Goal: Contribute content: Add original content to the website for others to see

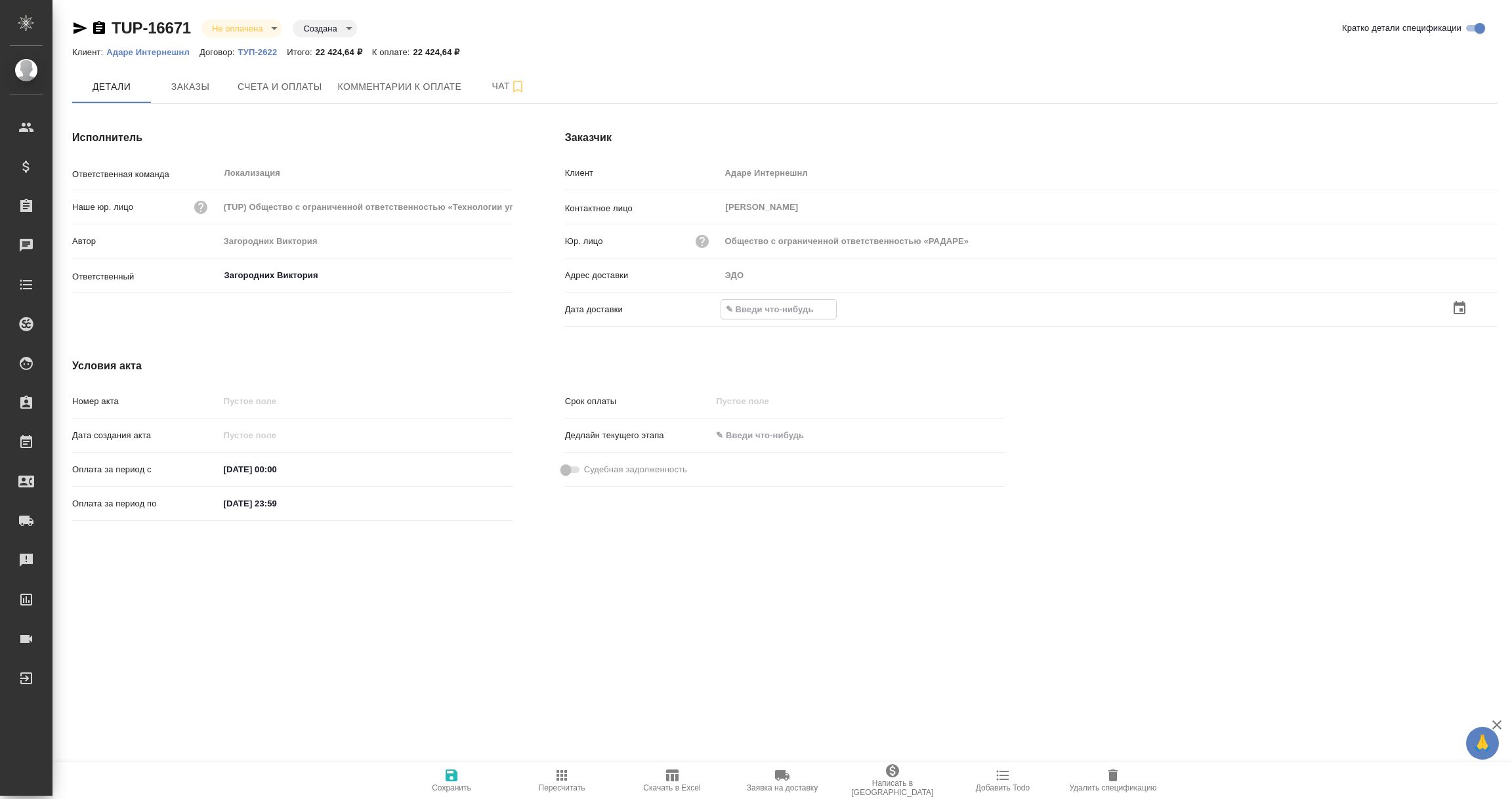
click at [1460, 305] on icon "button" at bounding box center [1460, 308] width 16 height 16
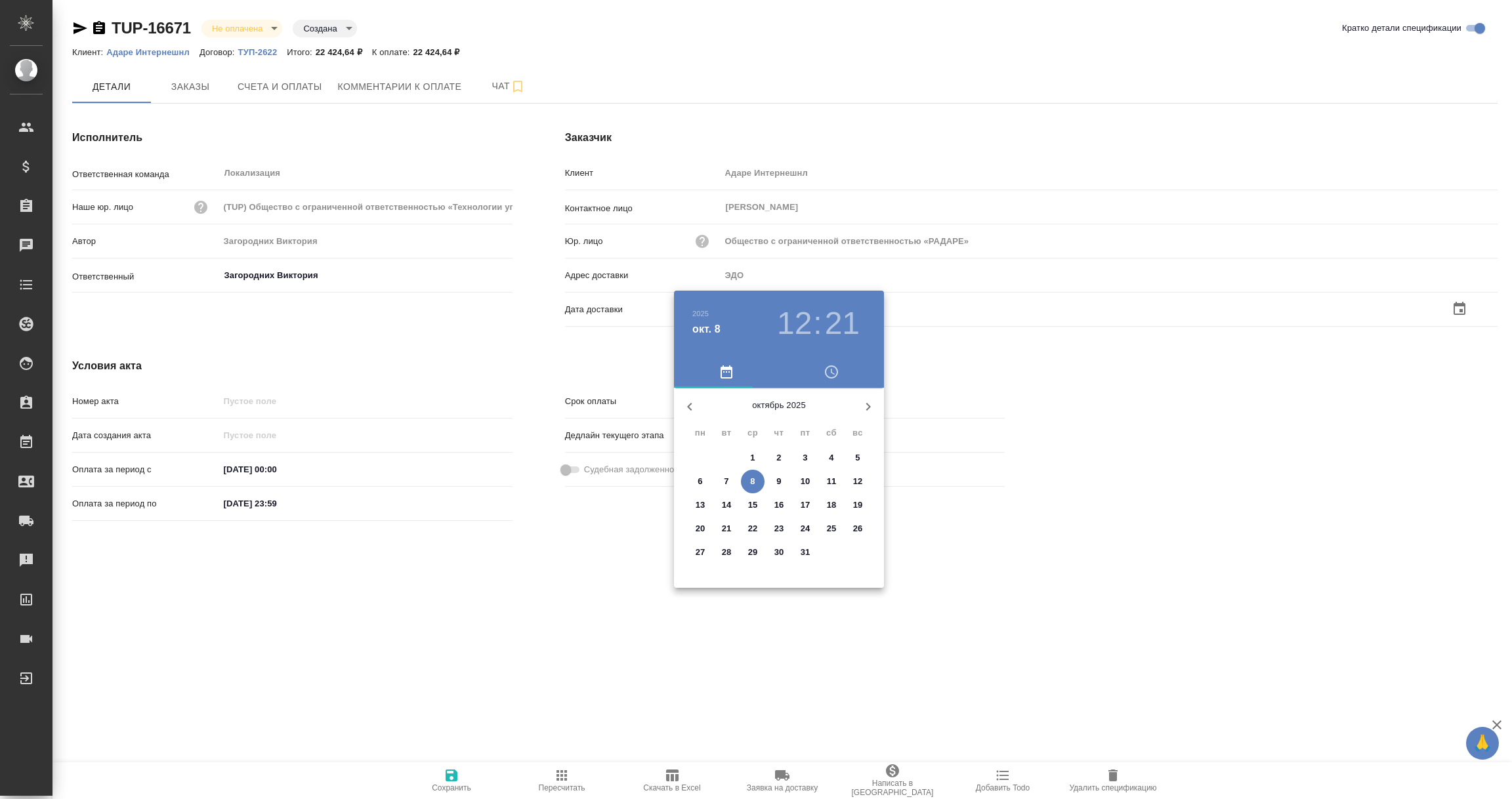
click at [751, 481] on p "8" at bounding box center [752, 481] width 4 height 13
type input "08.10.2025 12:21"
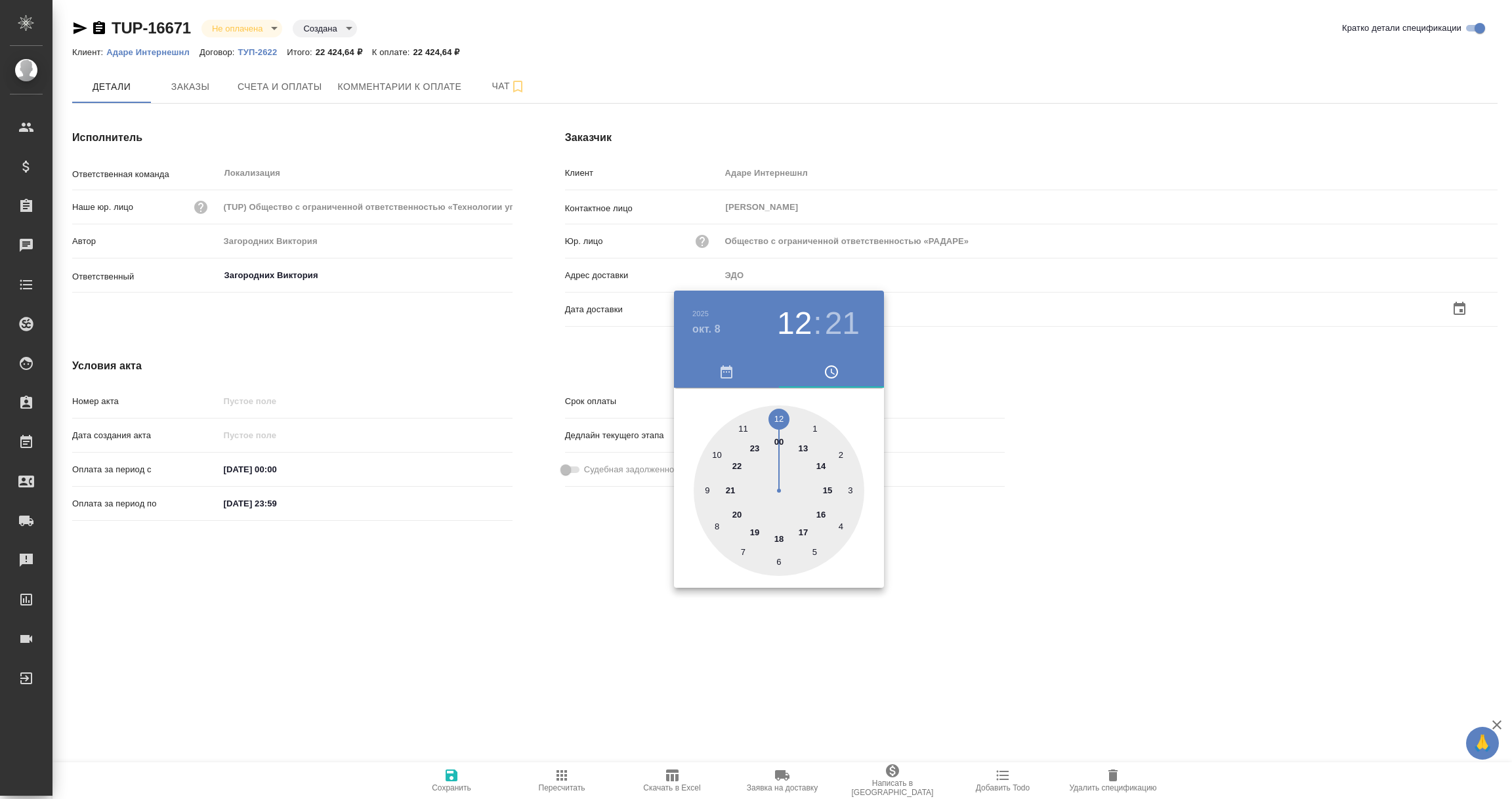
drag, startPoint x: 575, startPoint y: 592, endPoint x: 523, endPoint y: 655, distance: 81.7
click at [572, 597] on div at bounding box center [756, 400] width 1512 height 799
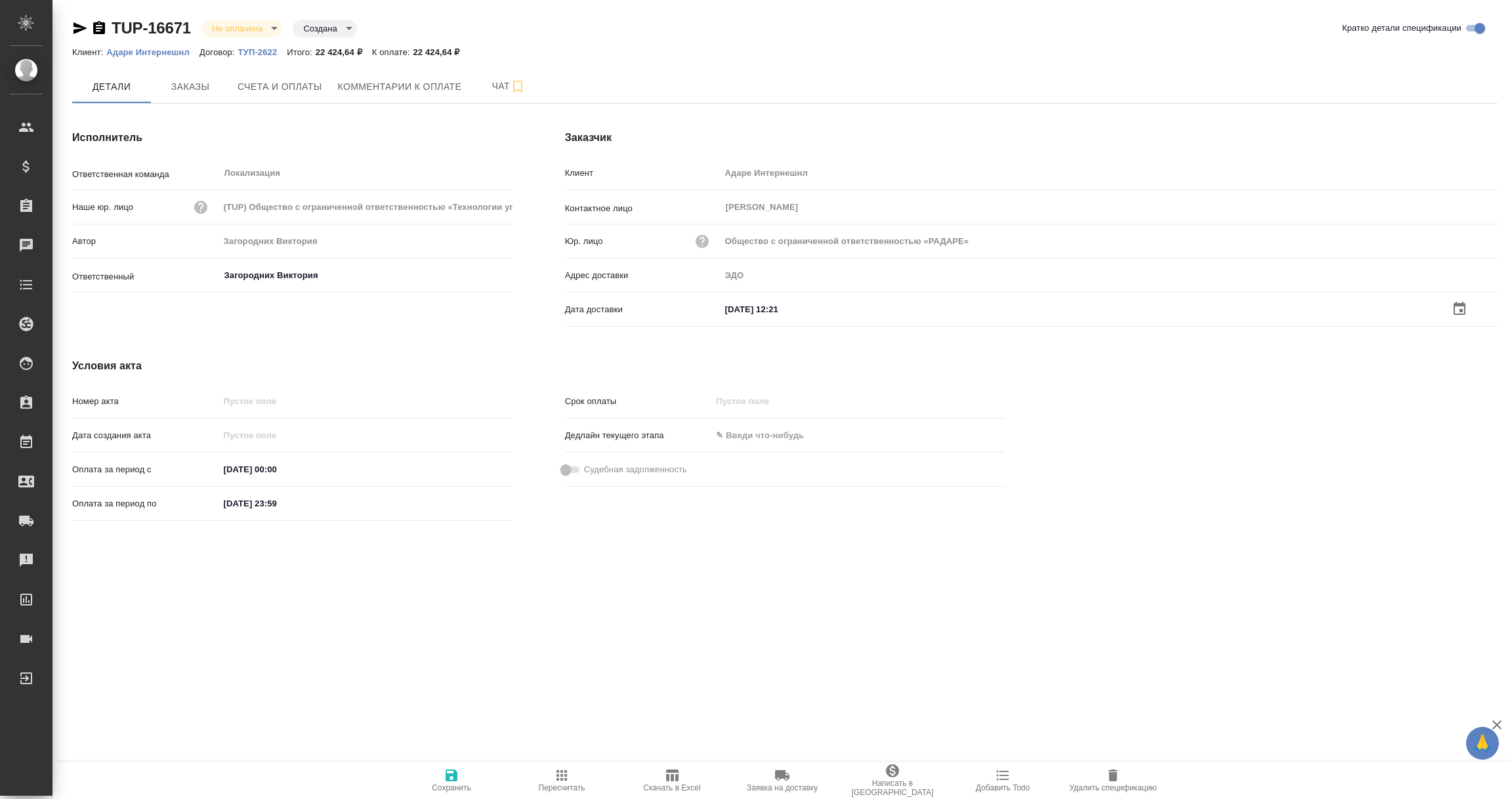
click at [446, 774] on icon "button" at bounding box center [451, 775] width 12 height 12
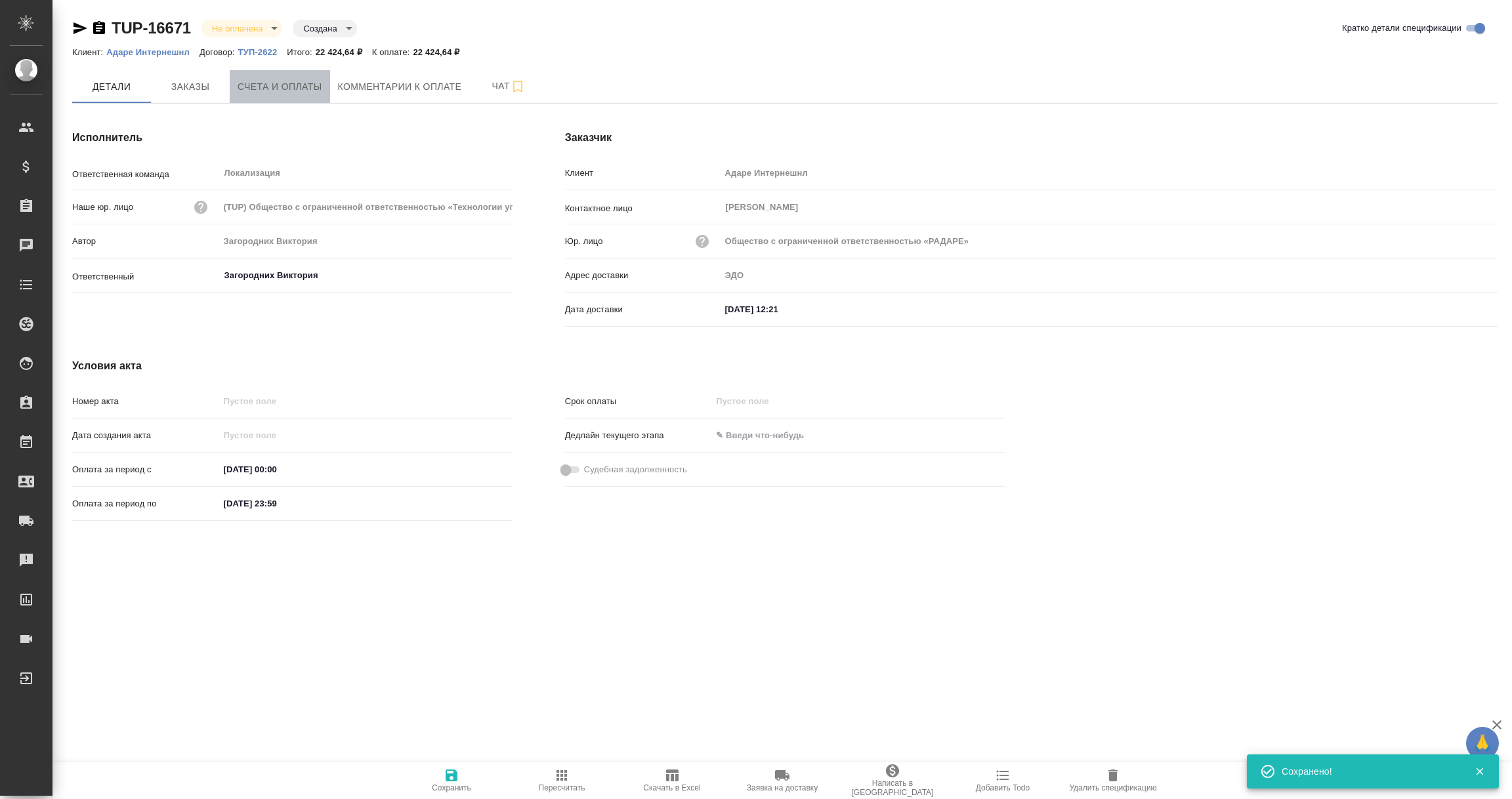
click at [269, 82] on span "Счета и оплаты" at bounding box center [280, 87] width 84 height 16
click at [283, 91] on span "Счета и оплаты" at bounding box center [280, 87] width 84 height 16
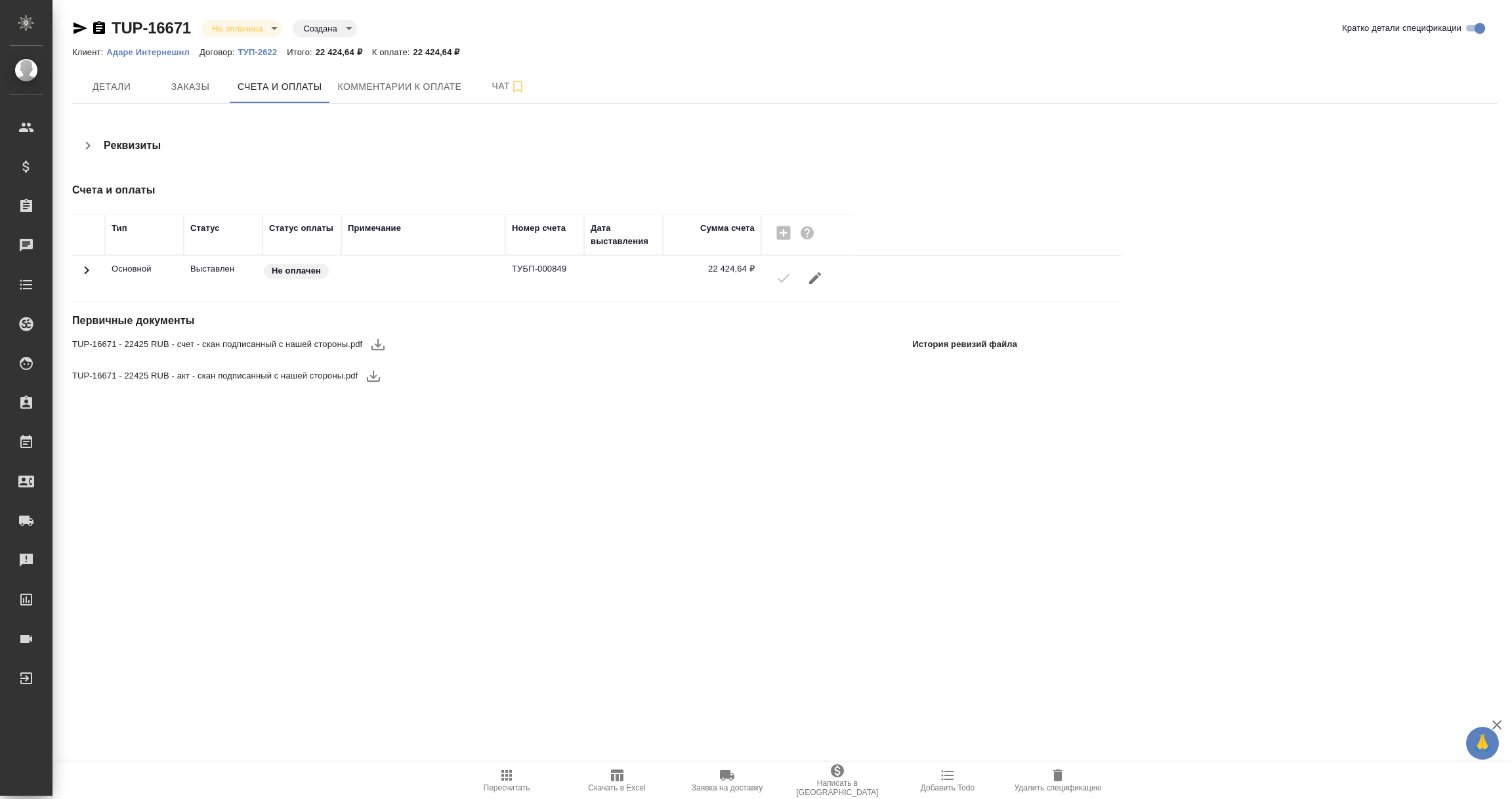
click at [183, 347] on span "TUP-16671 - 22425 RUB - счет - скан подписанный с нашей стороны.pdf" at bounding box center [218, 344] width 290 height 13
click at [375, 348] on icon "button" at bounding box center [378, 345] width 16 height 16
click at [372, 377] on icon "button" at bounding box center [374, 376] width 16 height 16
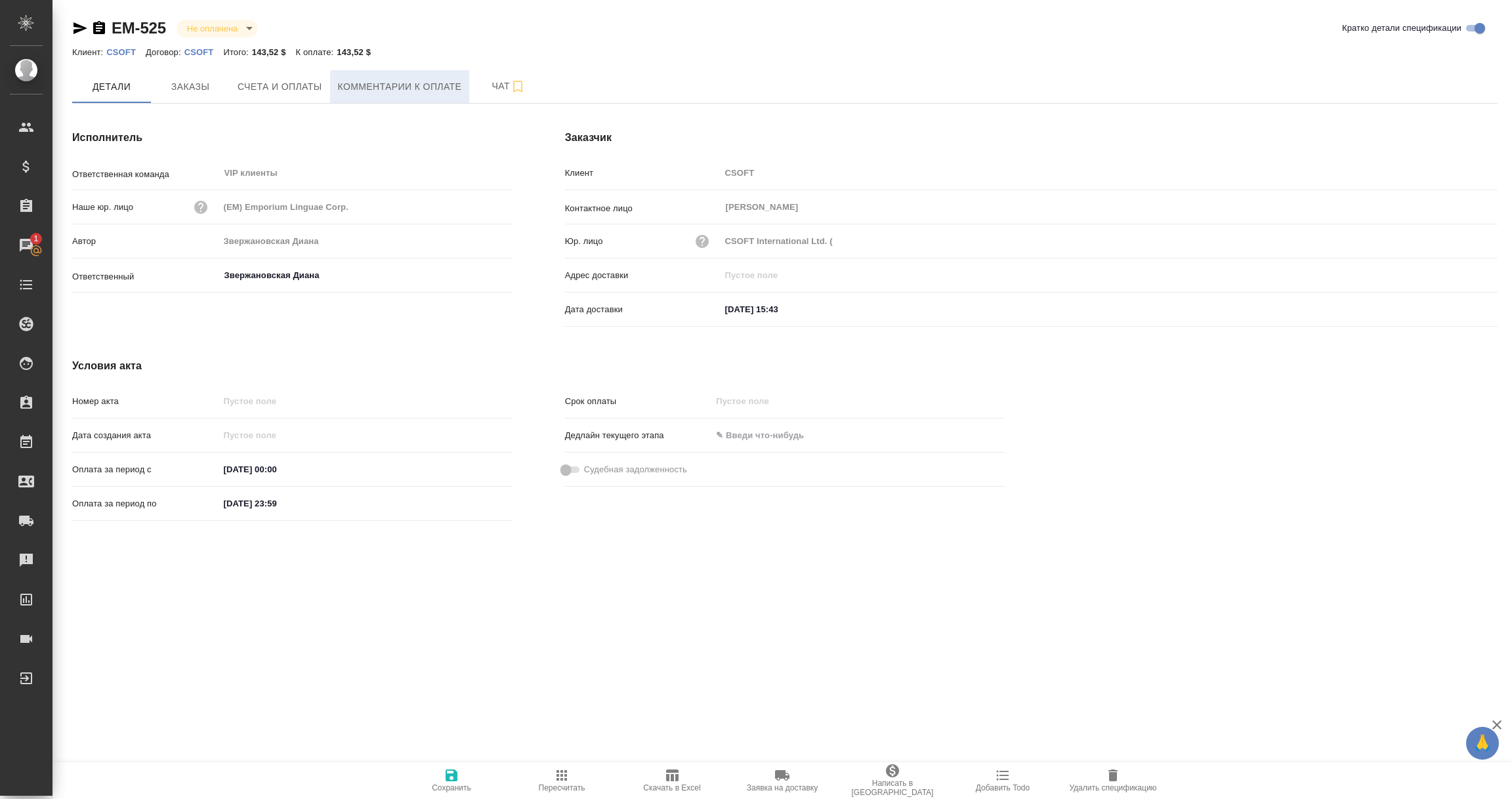
click at [431, 76] on button "Комментарии к оплате" at bounding box center [400, 86] width 140 height 33
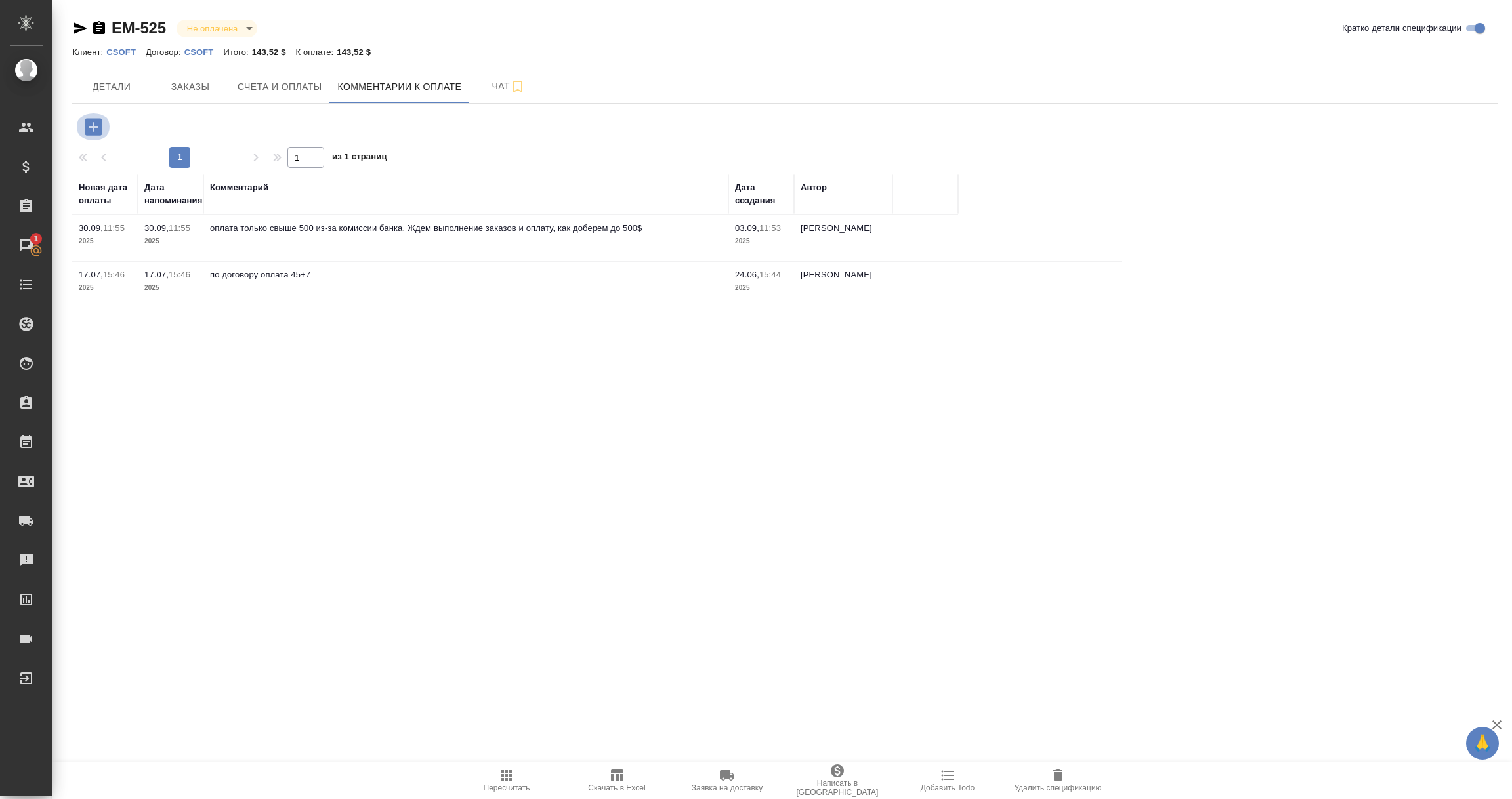
click at [92, 121] on icon "button" at bounding box center [92, 126] width 17 height 17
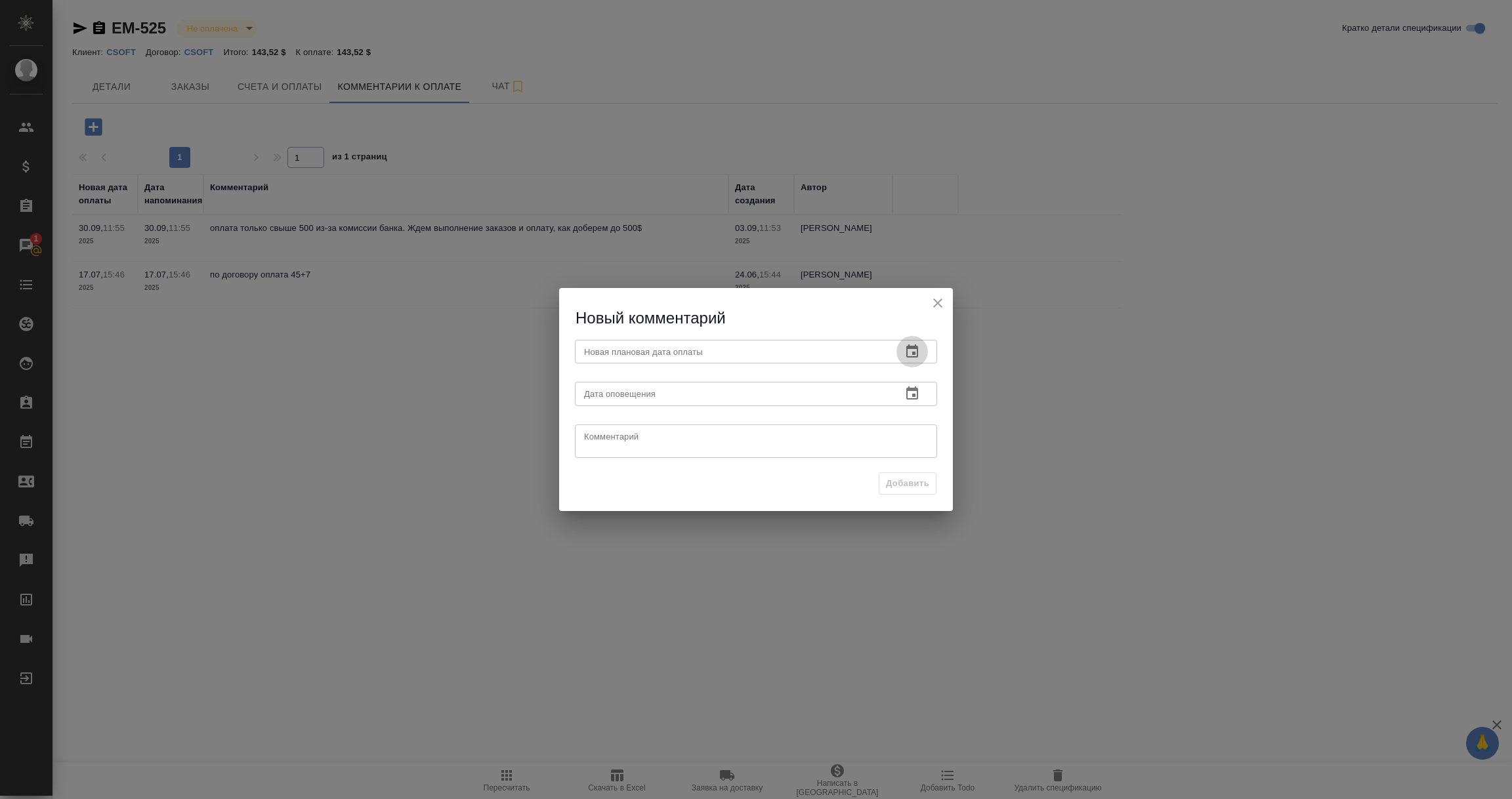
click at [919, 352] on icon "button" at bounding box center [912, 352] width 16 height 16
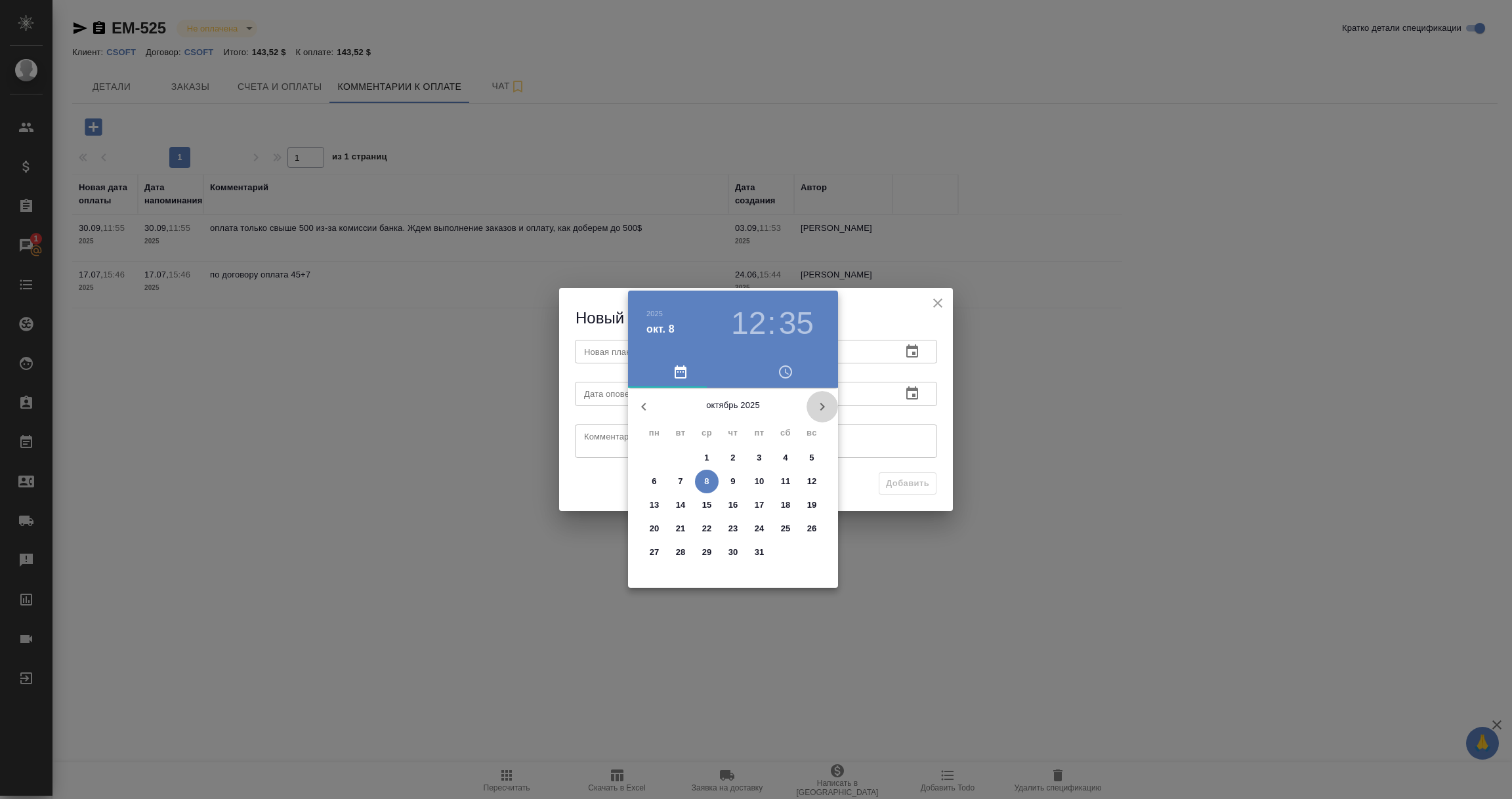
click at [816, 408] on icon "button" at bounding box center [823, 407] width 16 height 16
click at [757, 481] on p "7" at bounding box center [758, 481] width 4 height 13
type input "07.11.2025 12:35"
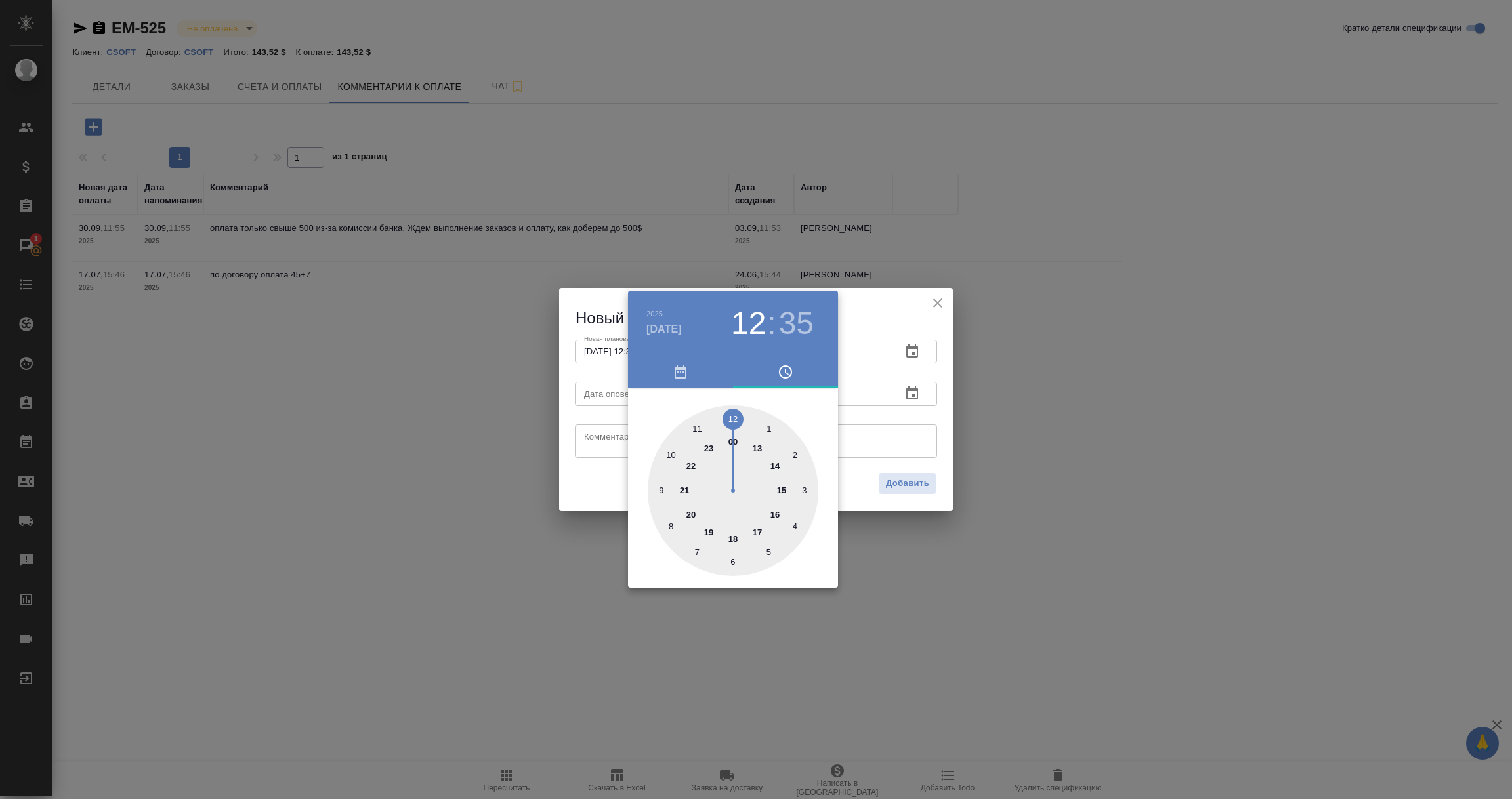
click at [906, 430] on div at bounding box center [756, 400] width 1512 height 799
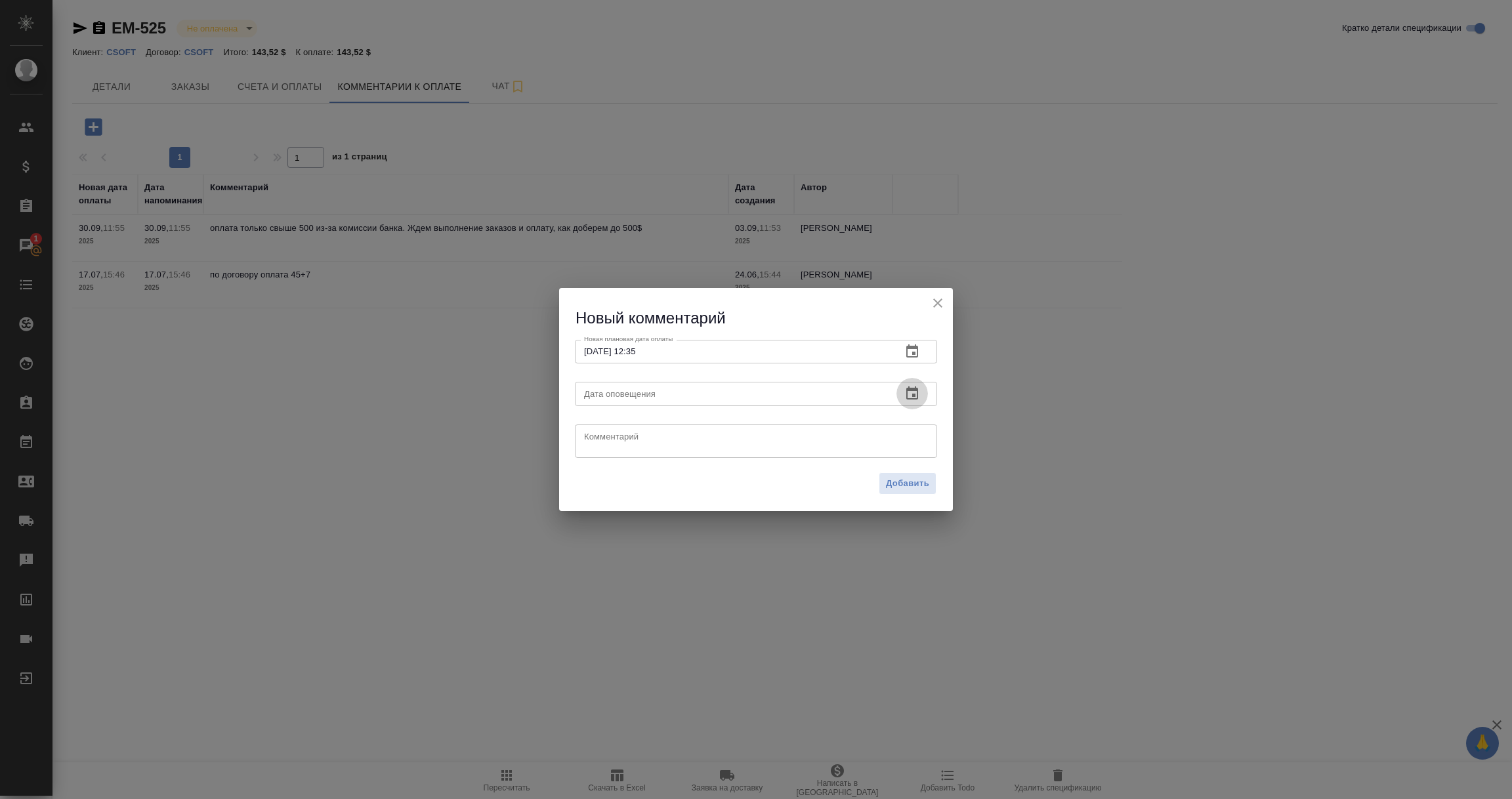
click at [909, 391] on icon "button" at bounding box center [912, 392] width 12 height 13
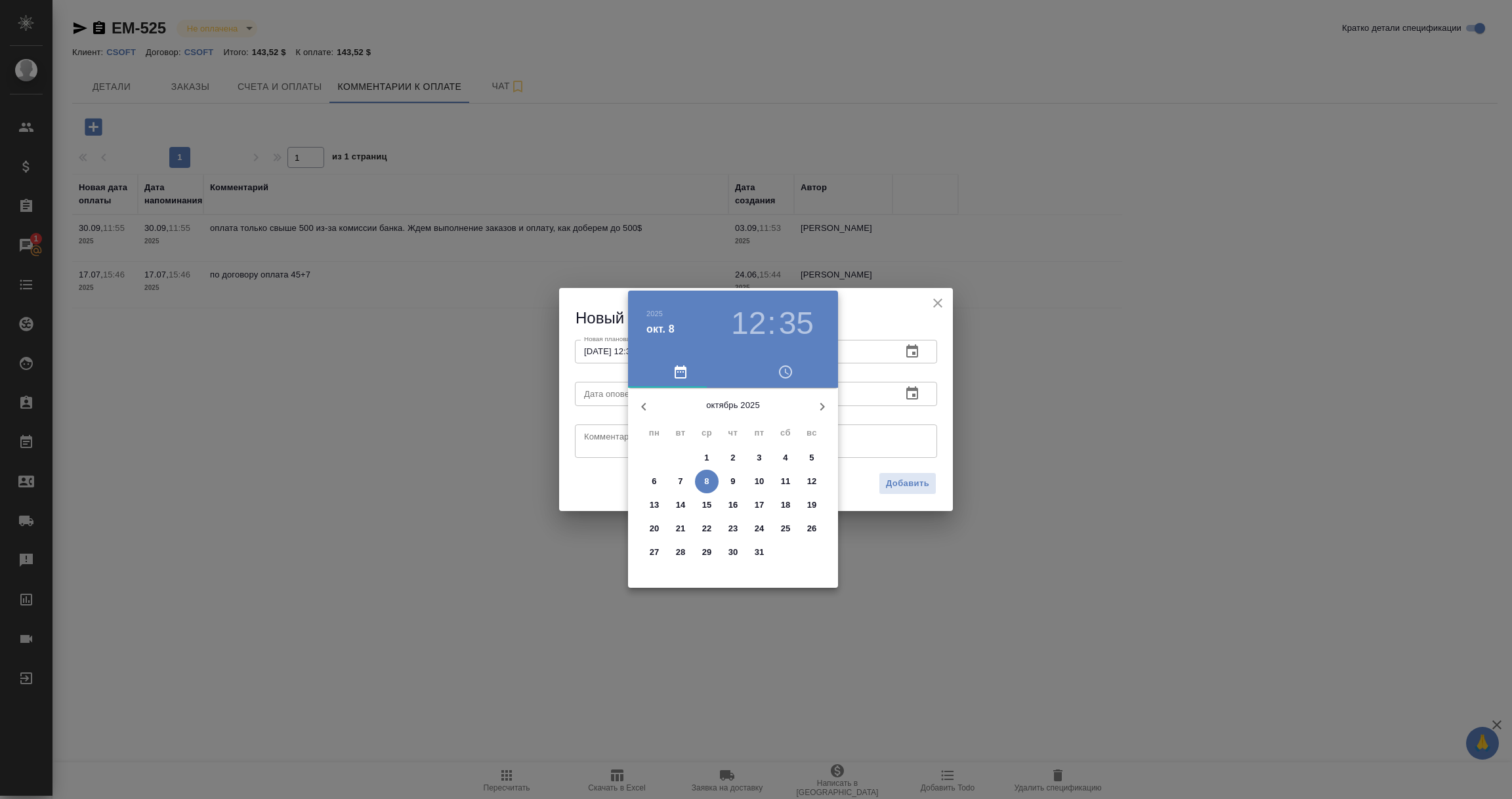
click at [706, 485] on p "8" at bounding box center [706, 481] width 4 height 13
type input "08.10.2025 12:35"
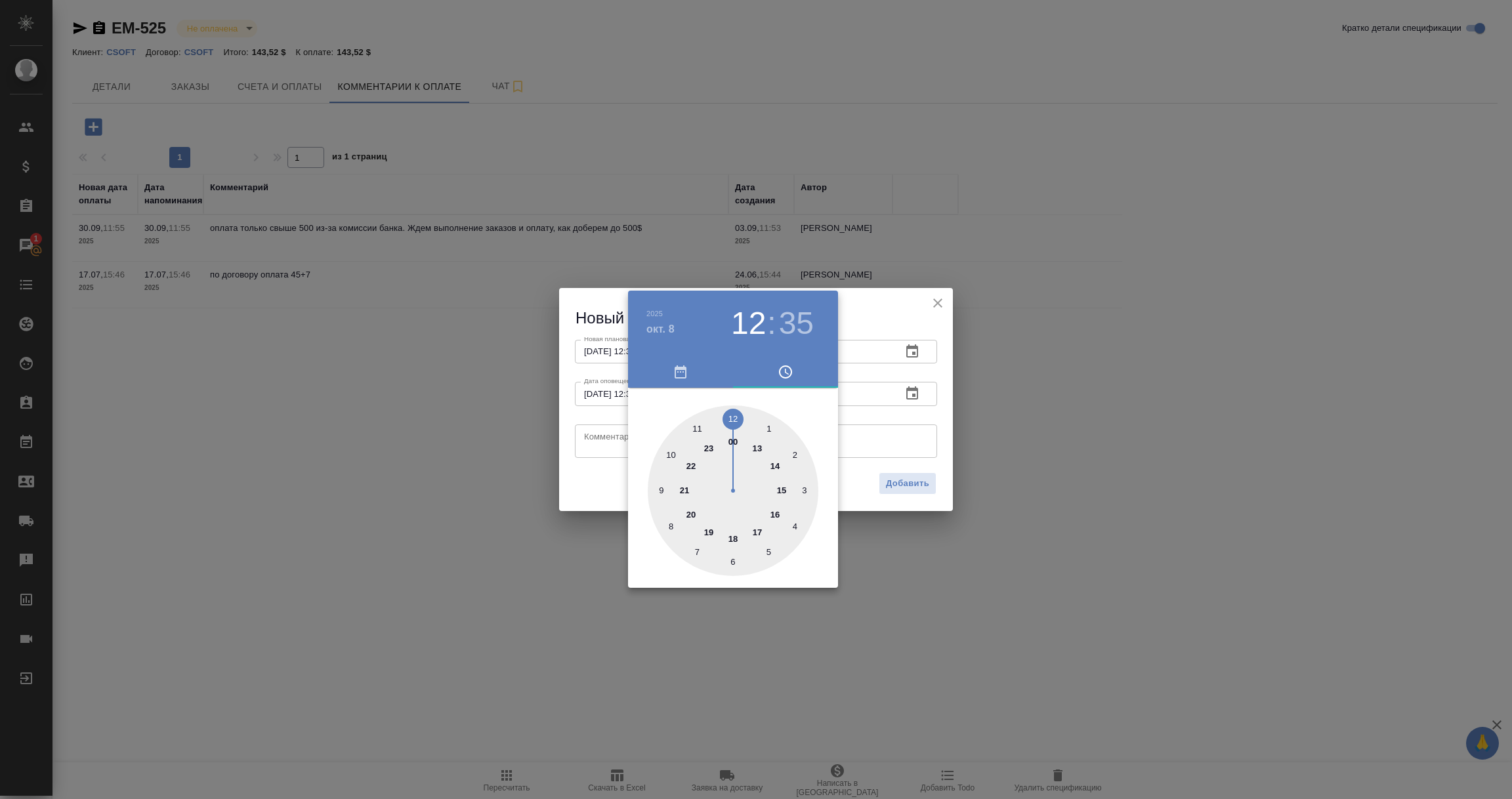
click at [596, 438] on div at bounding box center [756, 400] width 1512 height 799
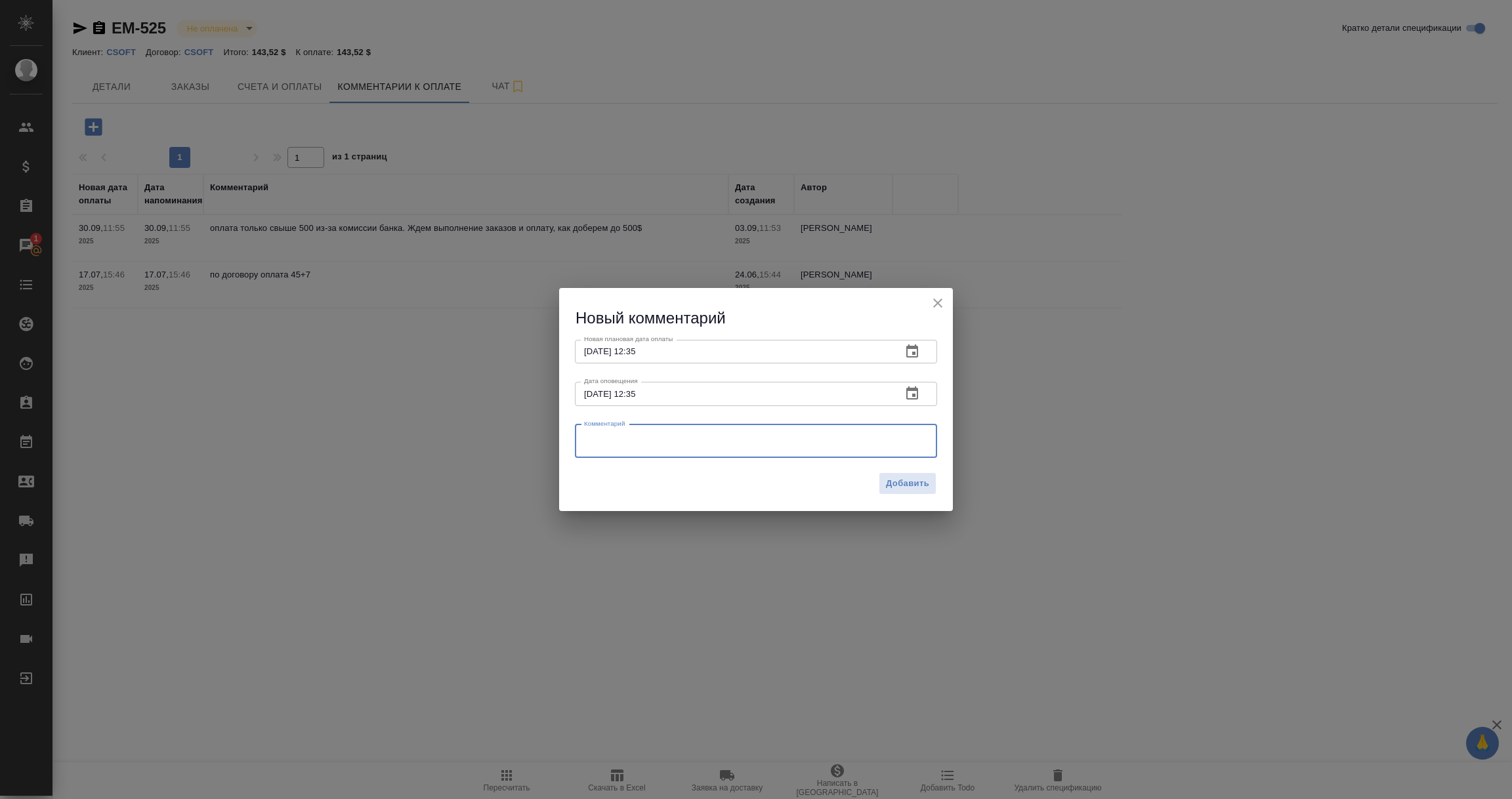
click at [596, 438] on textarea at bounding box center [756, 441] width 344 height 20
click at [869, 435] on textarea "На портале клиента указана дата 30.10.2025 как дата подтверждения оследнего сче…" at bounding box center [756, 441] width 344 height 21
click at [670, 451] on textarea "На портале клиента указана дата 30.10.2025 как дата подтверждения последнего сч…" at bounding box center [756, 441] width 344 height 21
click at [708, 450] on textarea "На портале клиента указана дата 30.10.2025 как дата подтверждения последнего сч…" at bounding box center [756, 441] width 344 height 21
drag, startPoint x: 854, startPoint y: 447, endPoint x: 522, endPoint y: 405, distance: 334.6
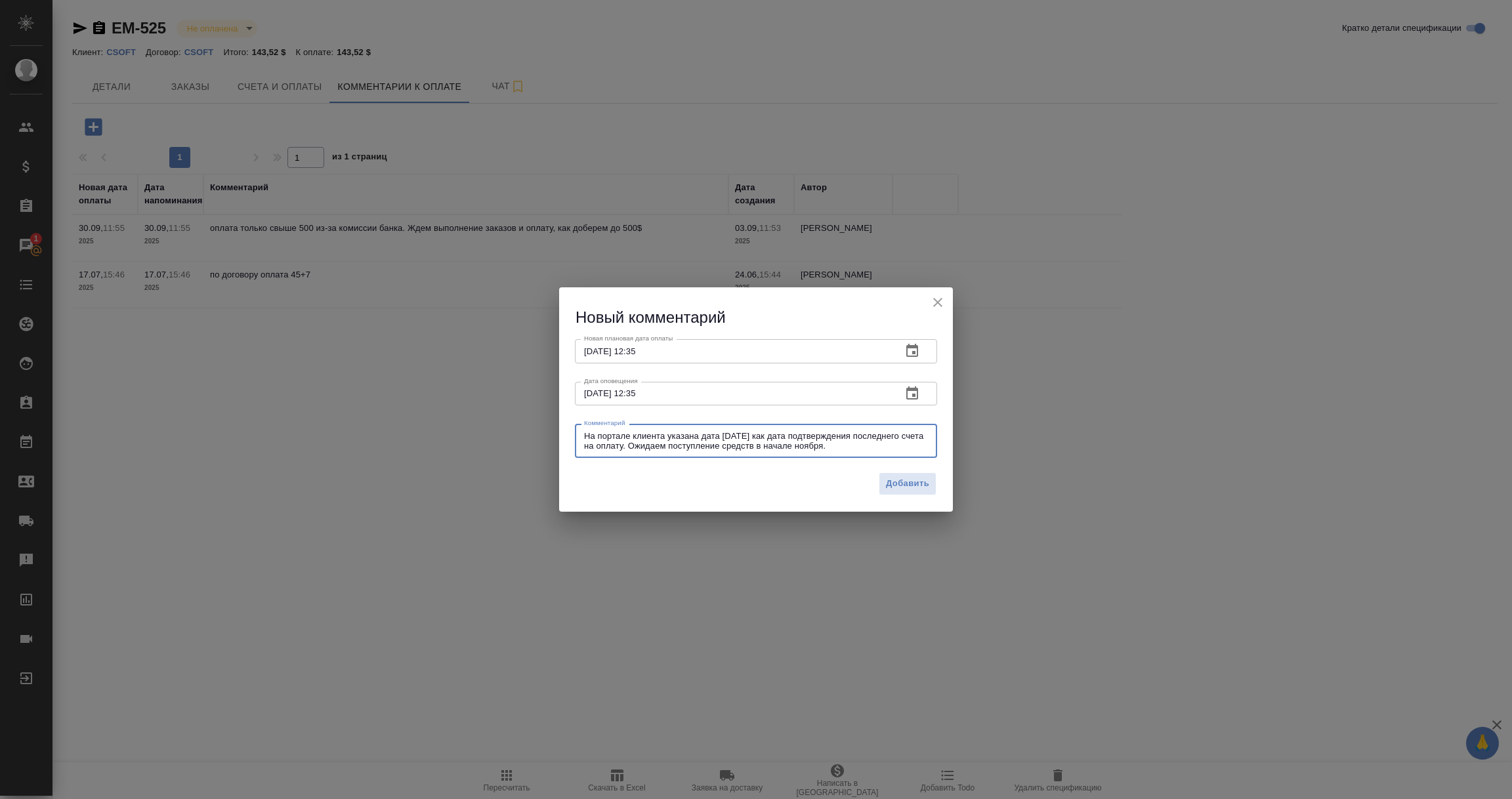
click at [522, 405] on div "Новый комментарий Новая плановая дата оплаты 07.11.2025 12:35 Новая плановая да…" at bounding box center [756, 400] width 1512 height 799
type textarea "На портале клиента указана дата 30.10.2025 как дата подтверждения последнего сч…"
click at [911, 477] on span "Добавить" at bounding box center [908, 484] width 43 height 15
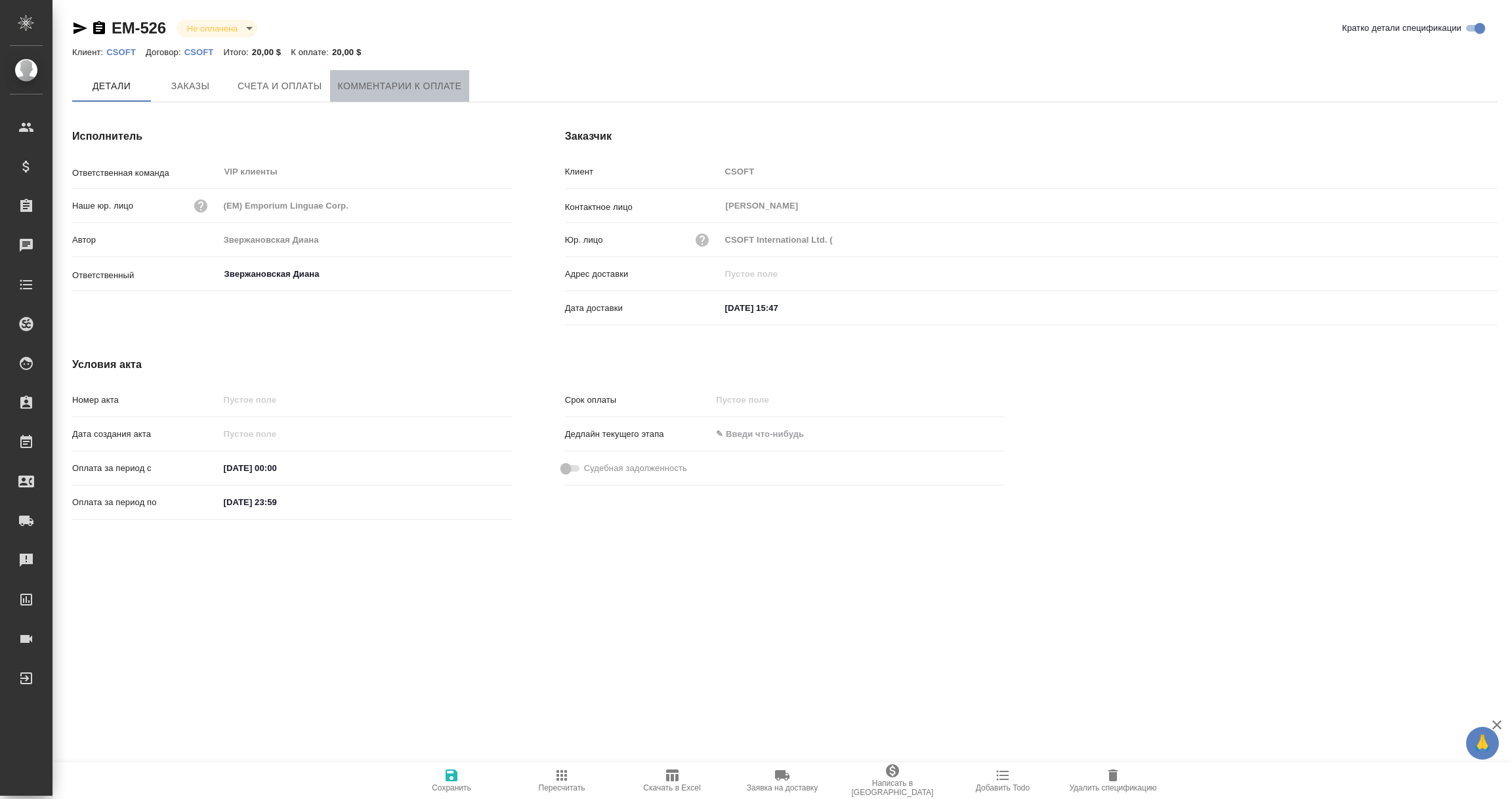
click at [450, 76] on button "Комментарии к оплате" at bounding box center [400, 85] width 140 height 31
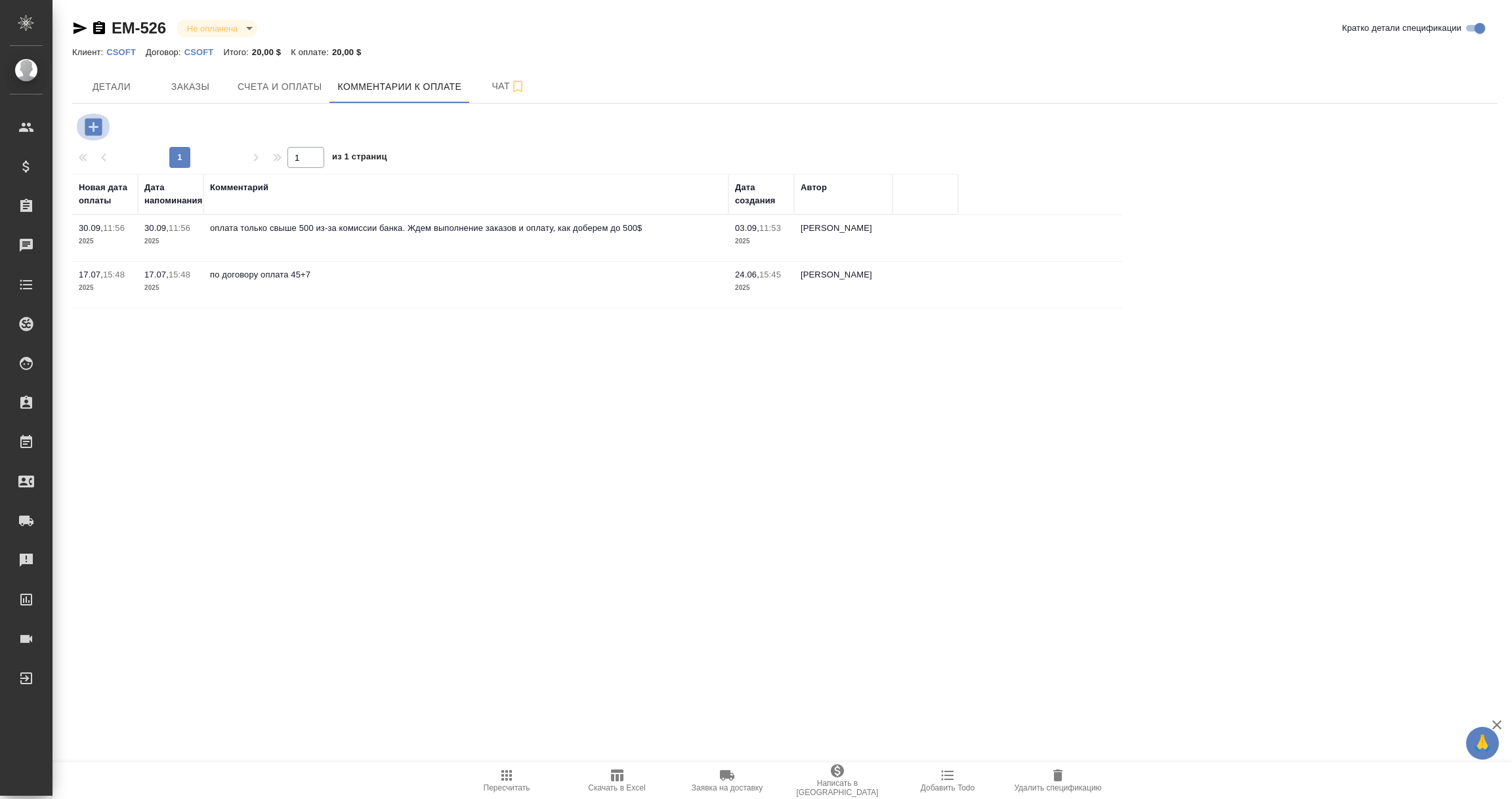
click at [89, 131] on icon "button" at bounding box center [92, 126] width 17 height 17
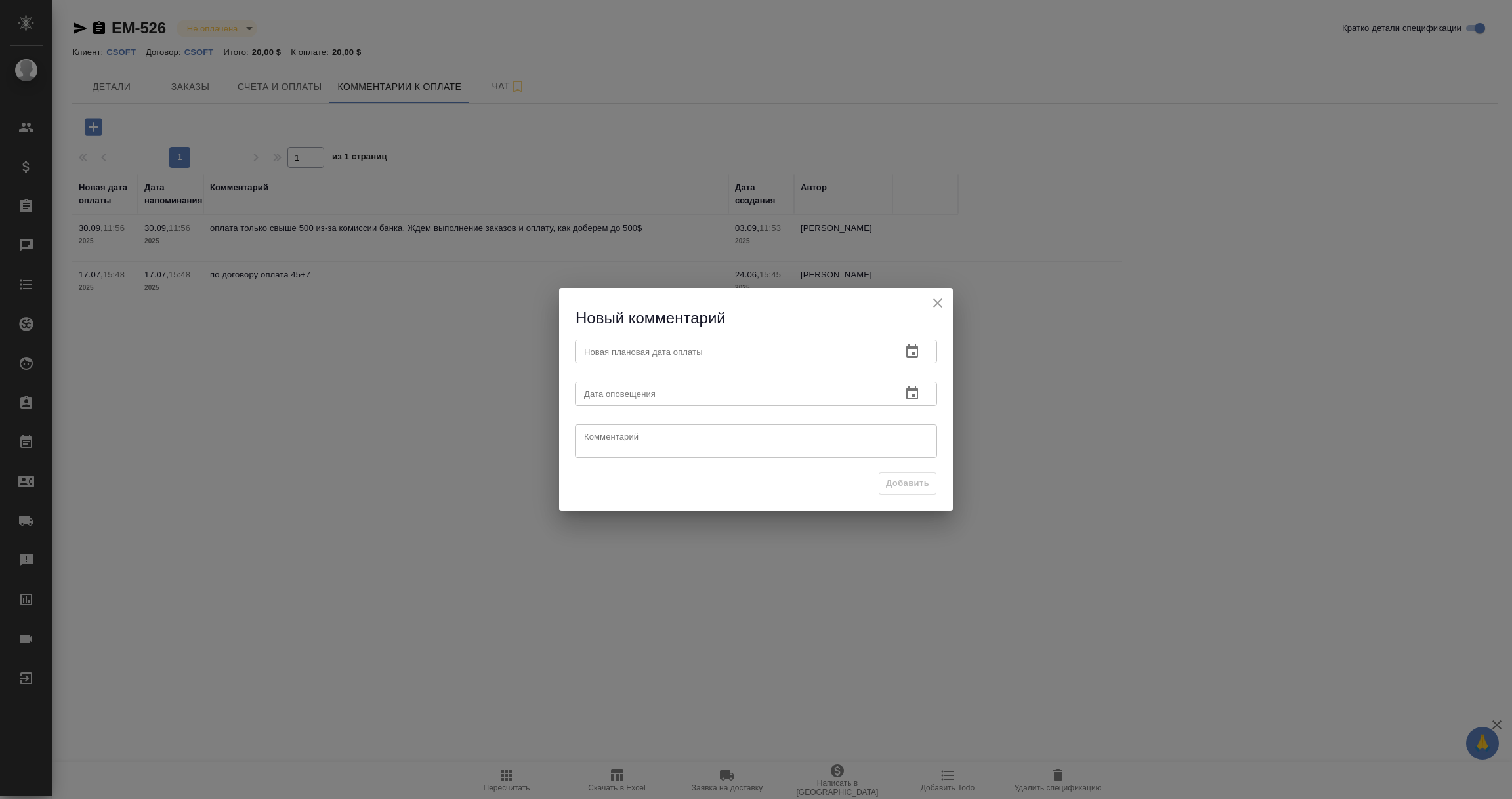
click at [914, 352] on icon "button" at bounding box center [912, 350] width 12 height 13
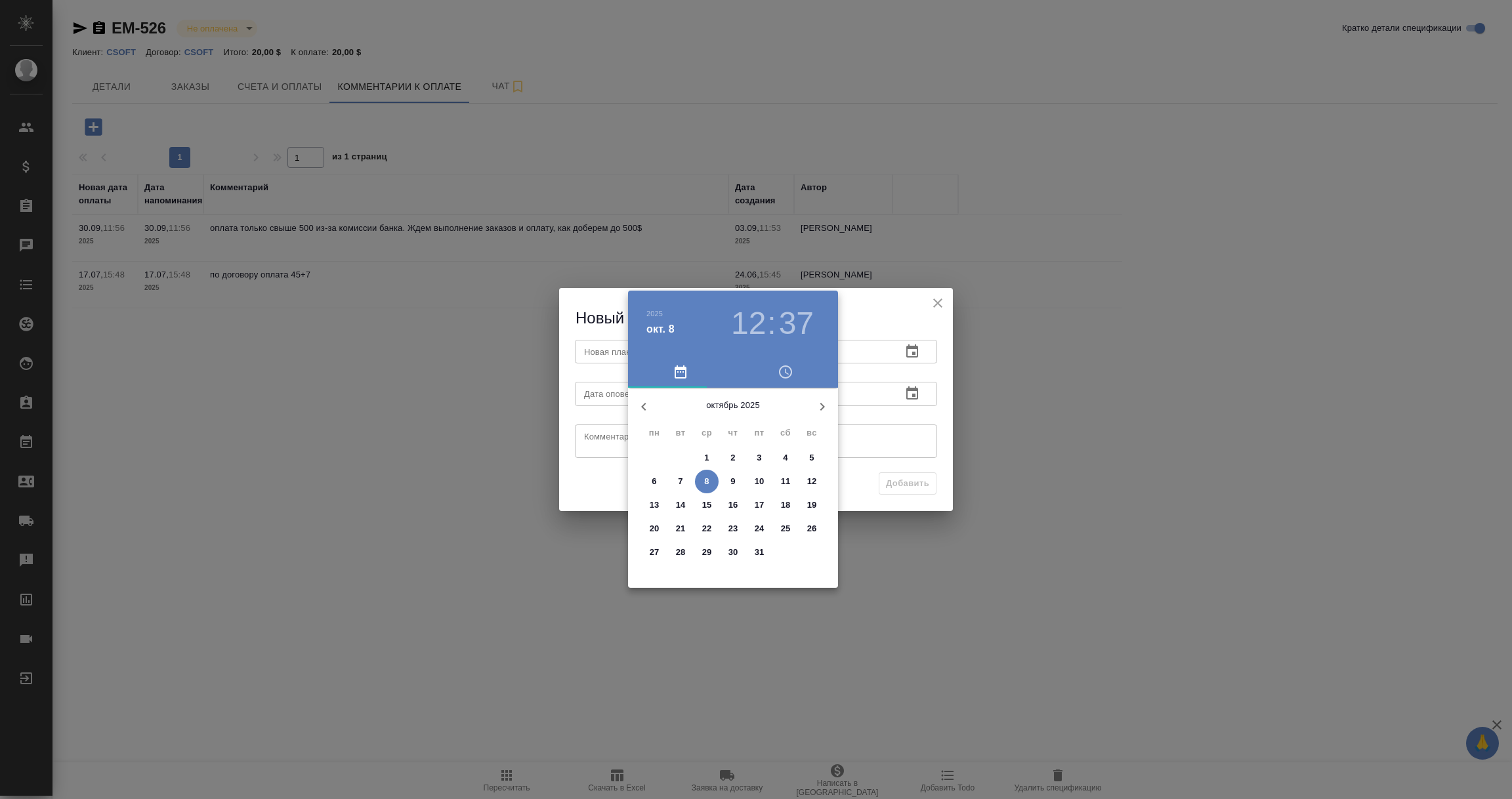
click at [823, 396] on button "button" at bounding box center [822, 406] width 31 height 31
click at [762, 482] on p "7" at bounding box center [758, 481] width 4 height 13
type input "07.11.2025 12:37"
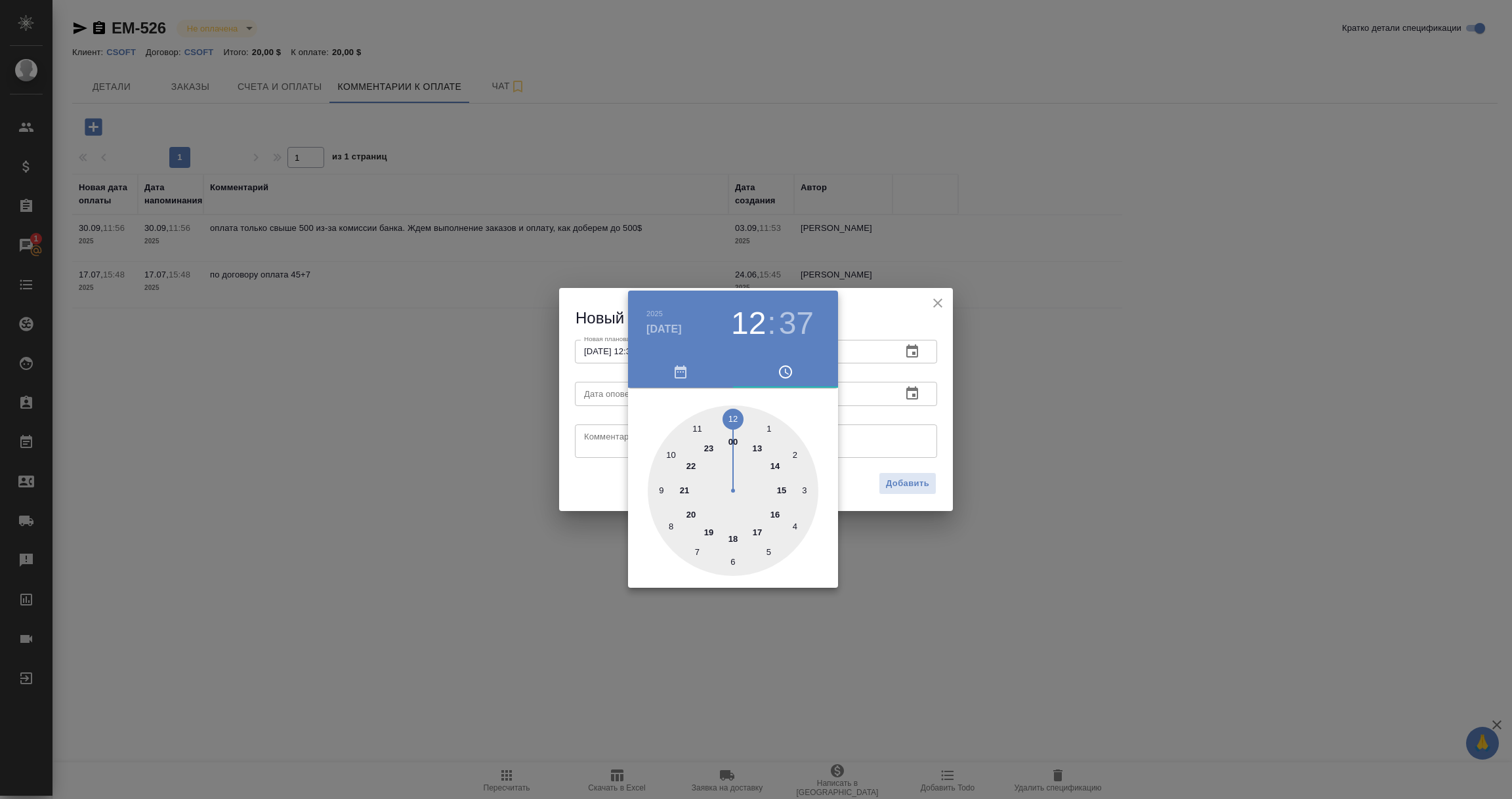
click at [869, 434] on div at bounding box center [756, 400] width 1512 height 799
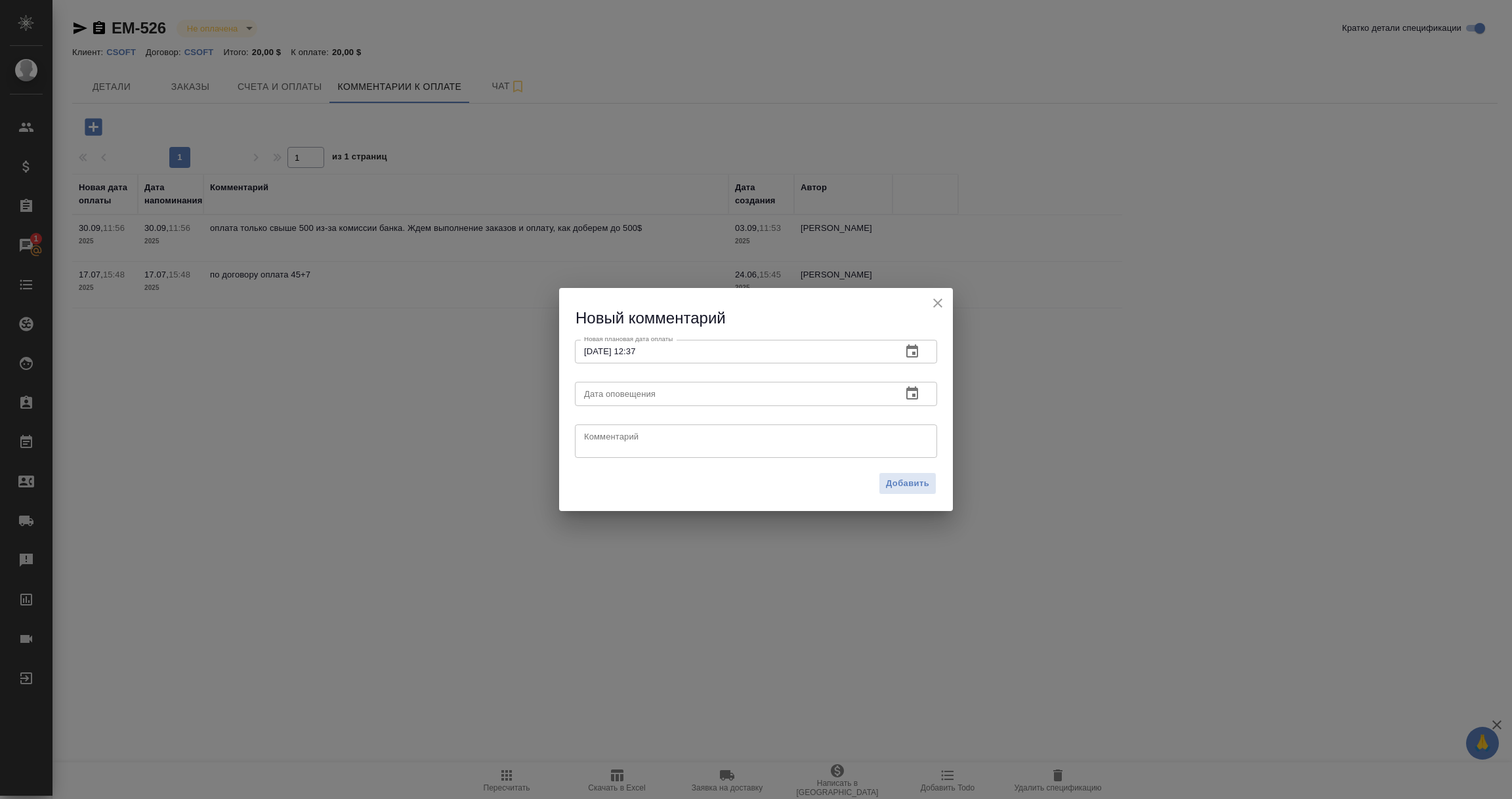
click at [919, 393] on icon "button" at bounding box center [912, 394] width 16 height 16
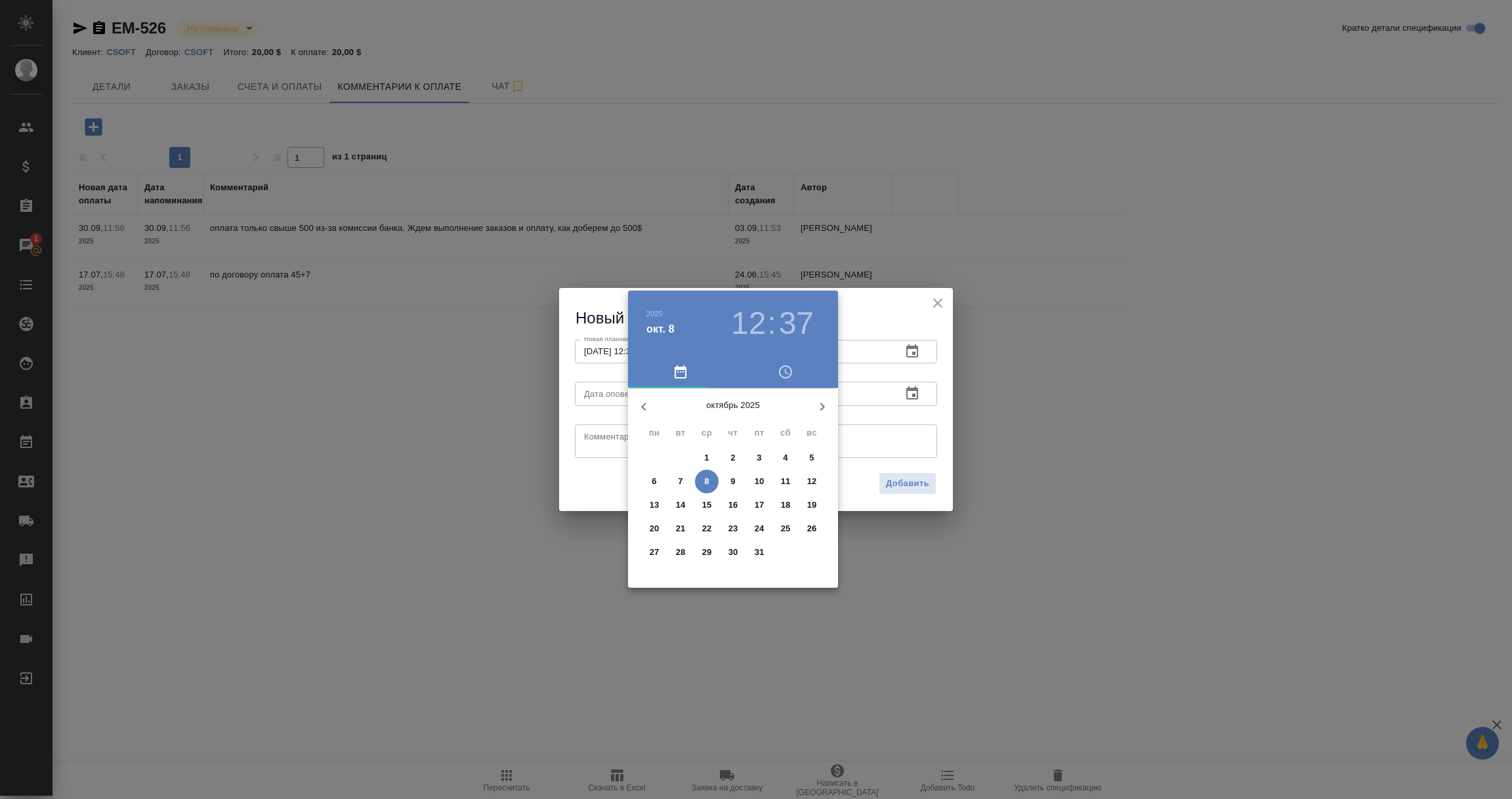
click at [707, 477] on p "8" at bounding box center [706, 481] width 4 height 13
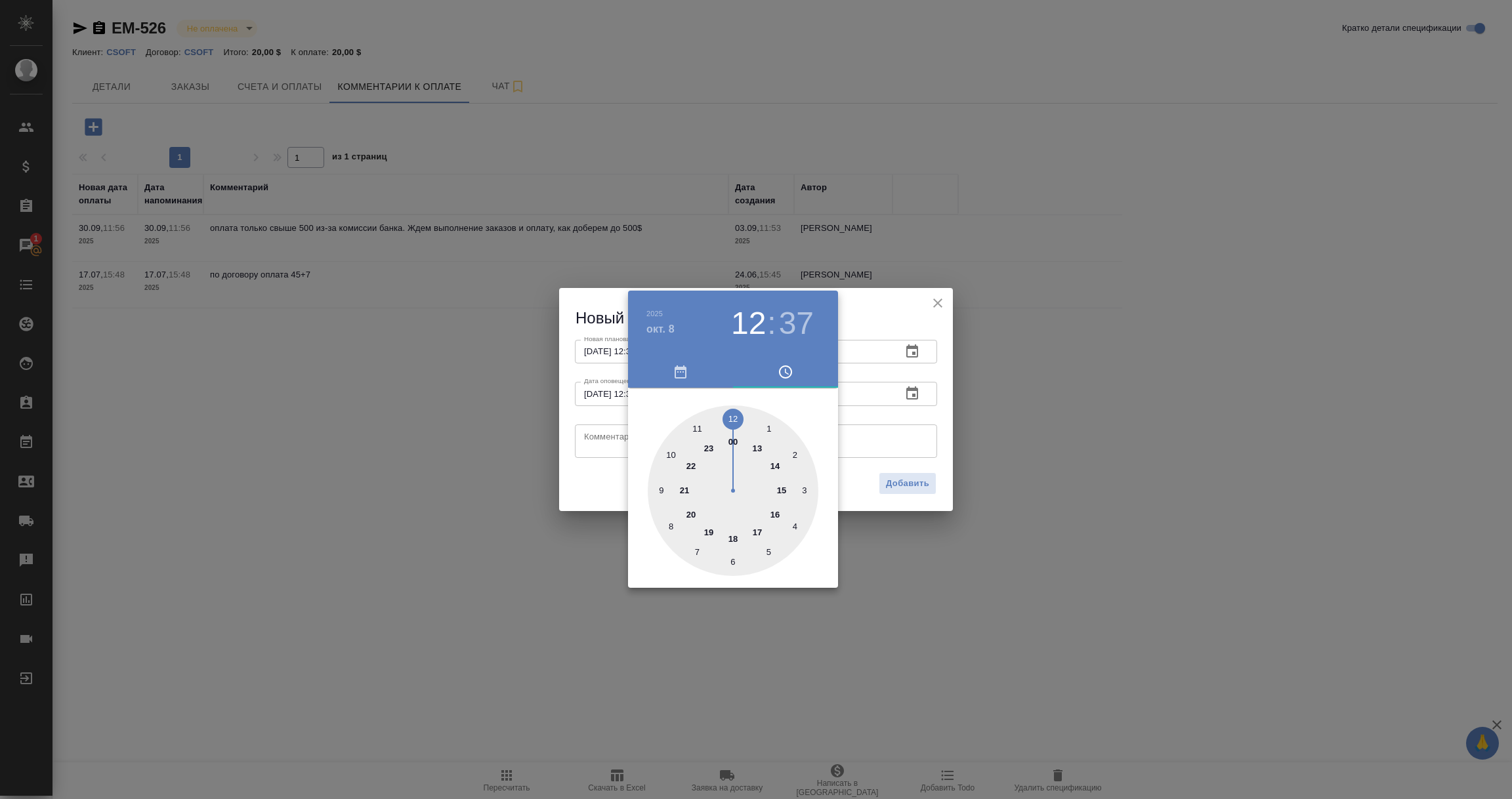
type input "[DATE] 12:37"
click at [605, 440] on div at bounding box center [756, 400] width 1512 height 799
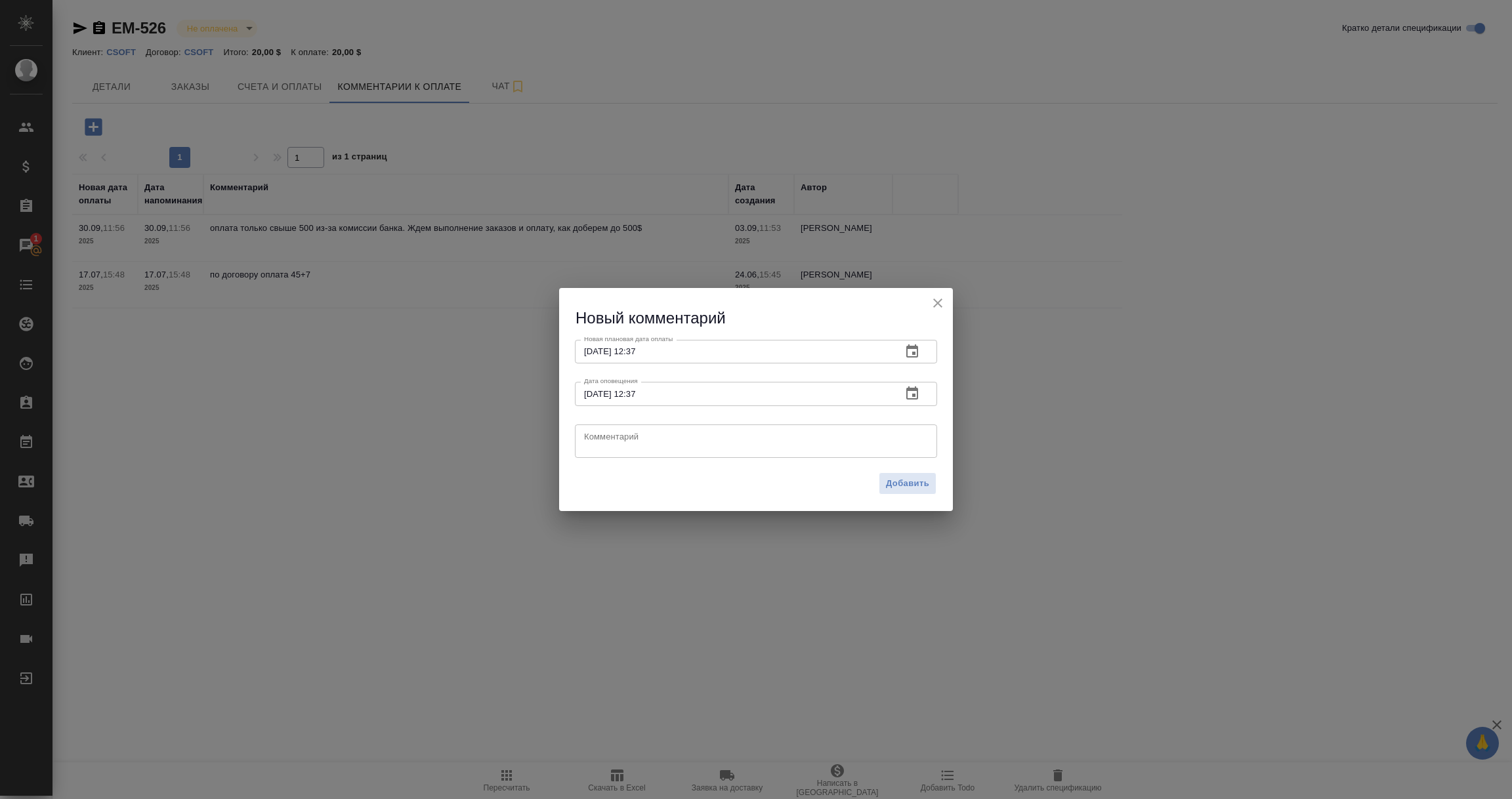
click at [605, 440] on textarea at bounding box center [756, 441] width 344 height 20
paste textarea "На портале клиента указана дата [DATE] как дата подтверждения последнего счета …"
drag, startPoint x: 649, startPoint y: 444, endPoint x: 888, endPoint y: 491, distance: 243.6
click at [868, 487] on div "Новый комментарий Новая плановая дата оплаты 07.11.2025 12:37 Новая плановая да…" at bounding box center [756, 400] width 393 height 224
type textarea "На портале клиента указана дата [DATE] как дата подтверждения последнего счета …"
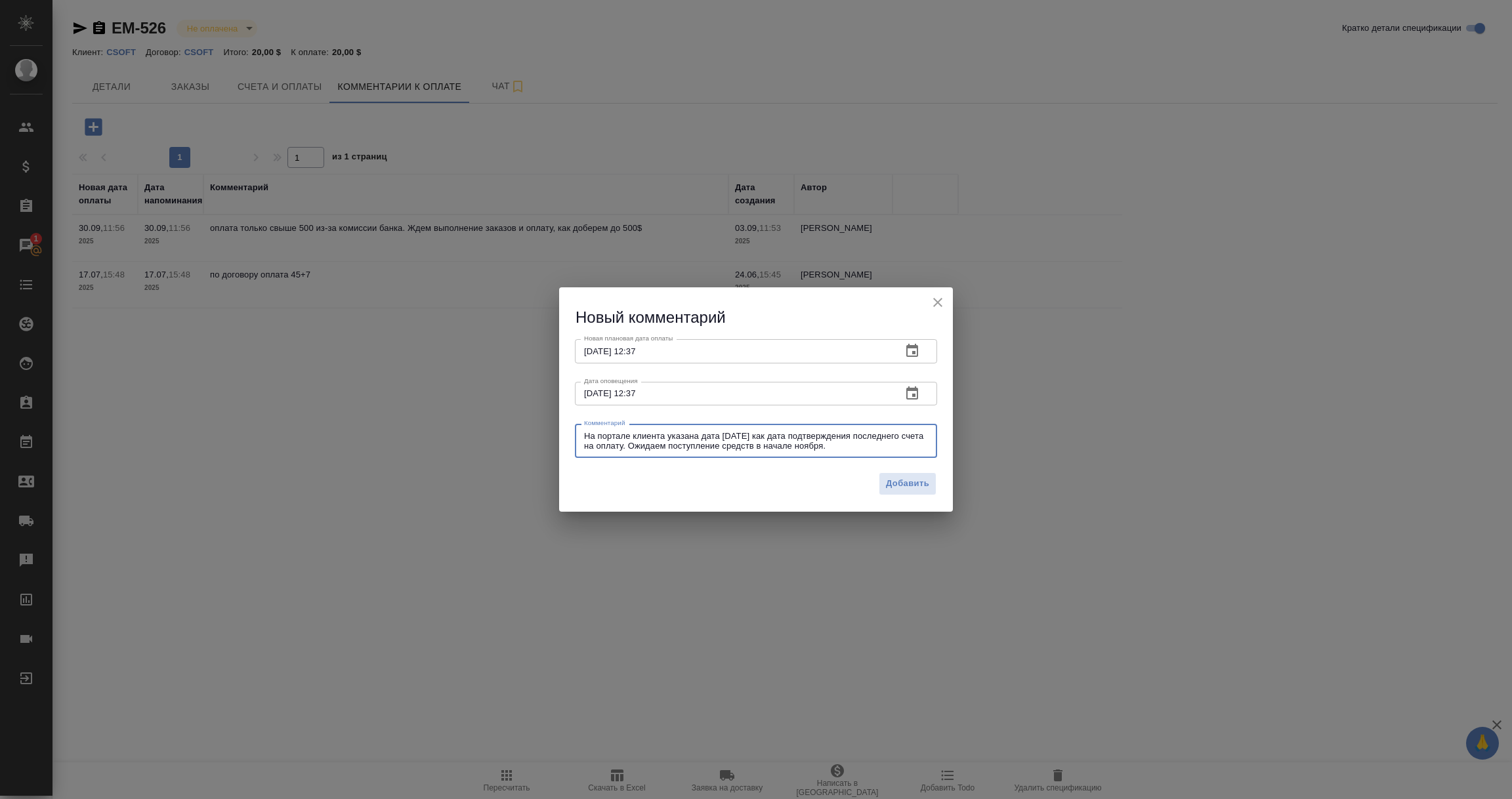
drag, startPoint x: 597, startPoint y: 486, endPoint x: 657, endPoint y: 486, distance: 60.0
click at [597, 486] on div "Добавить" at bounding box center [756, 488] width 393 height 46
click at [901, 484] on span "Добавить" at bounding box center [908, 484] width 43 height 15
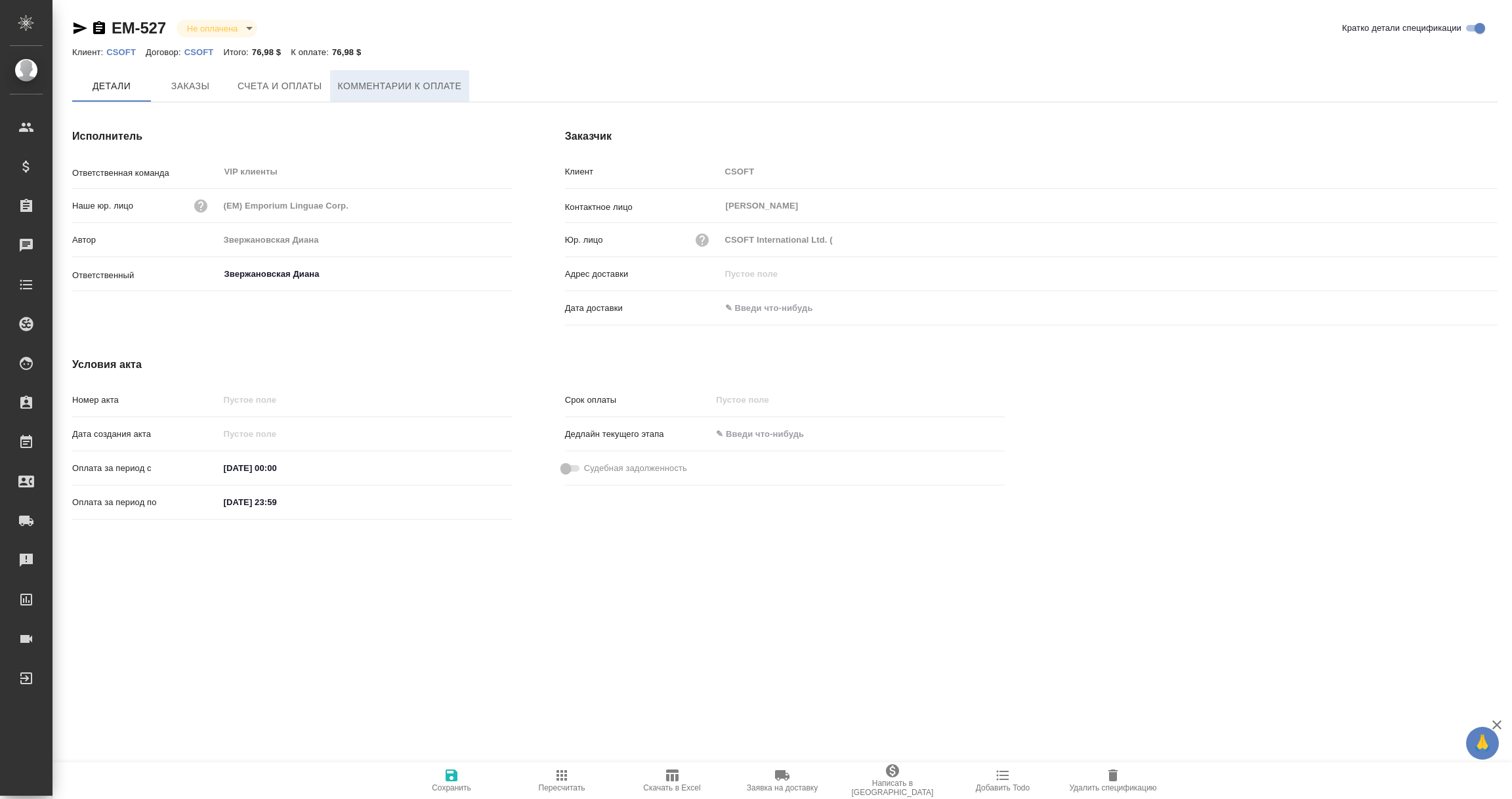
click at [399, 82] on span "Комментарии к оплате" at bounding box center [400, 86] width 124 height 16
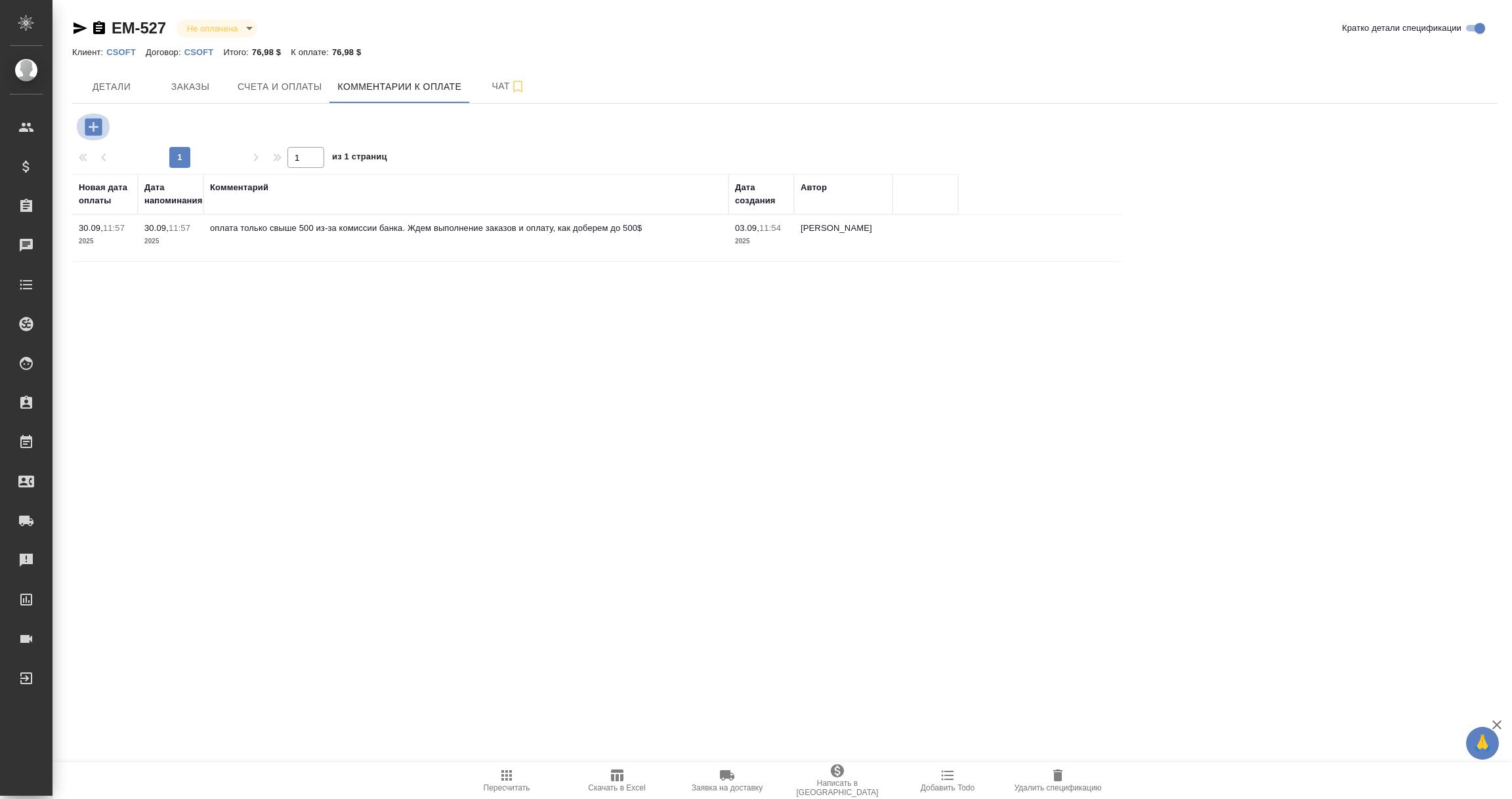
click at [90, 121] on icon "button" at bounding box center [92, 126] width 17 height 17
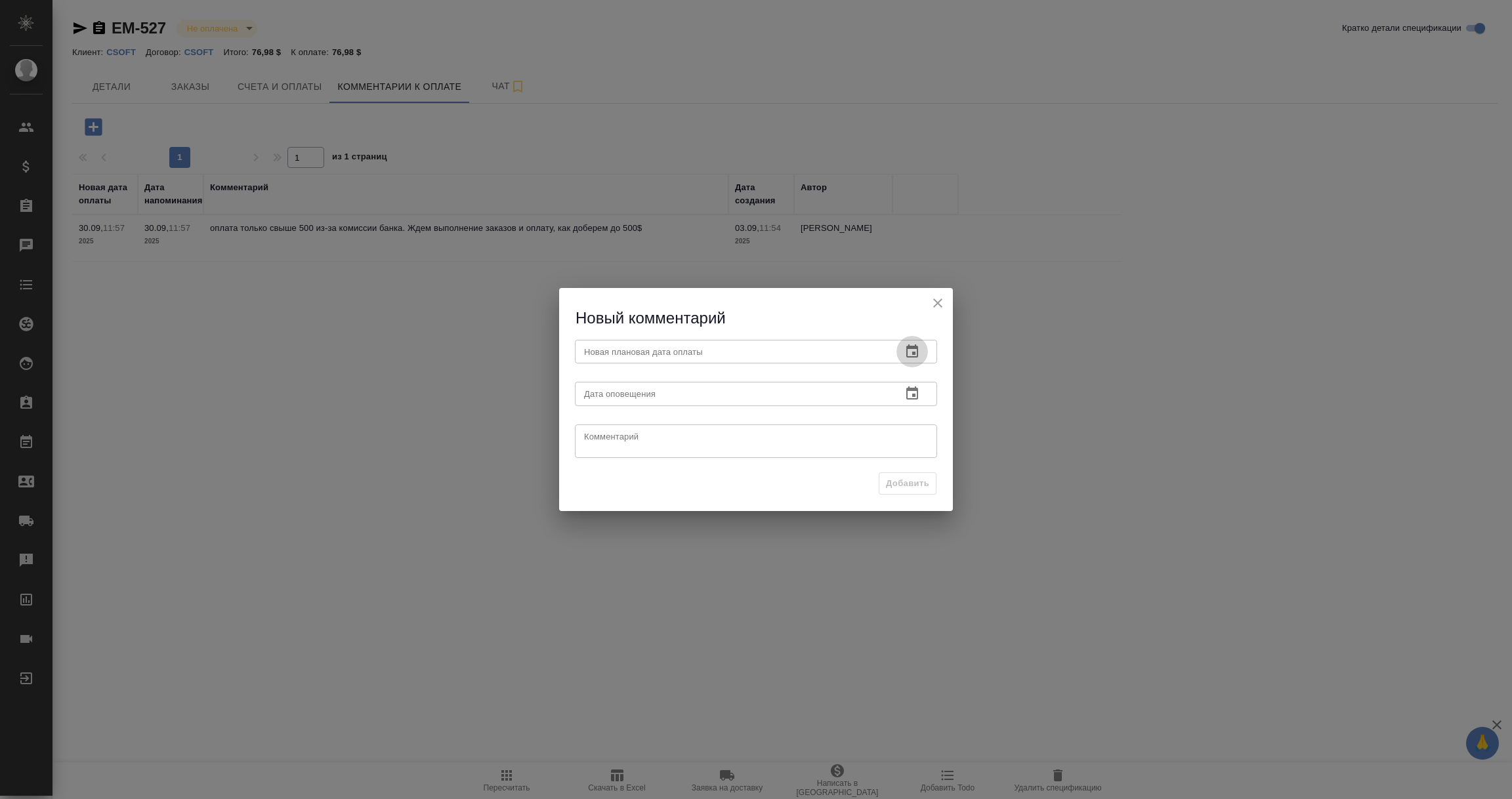
click at [916, 347] on icon "button" at bounding box center [912, 350] width 12 height 13
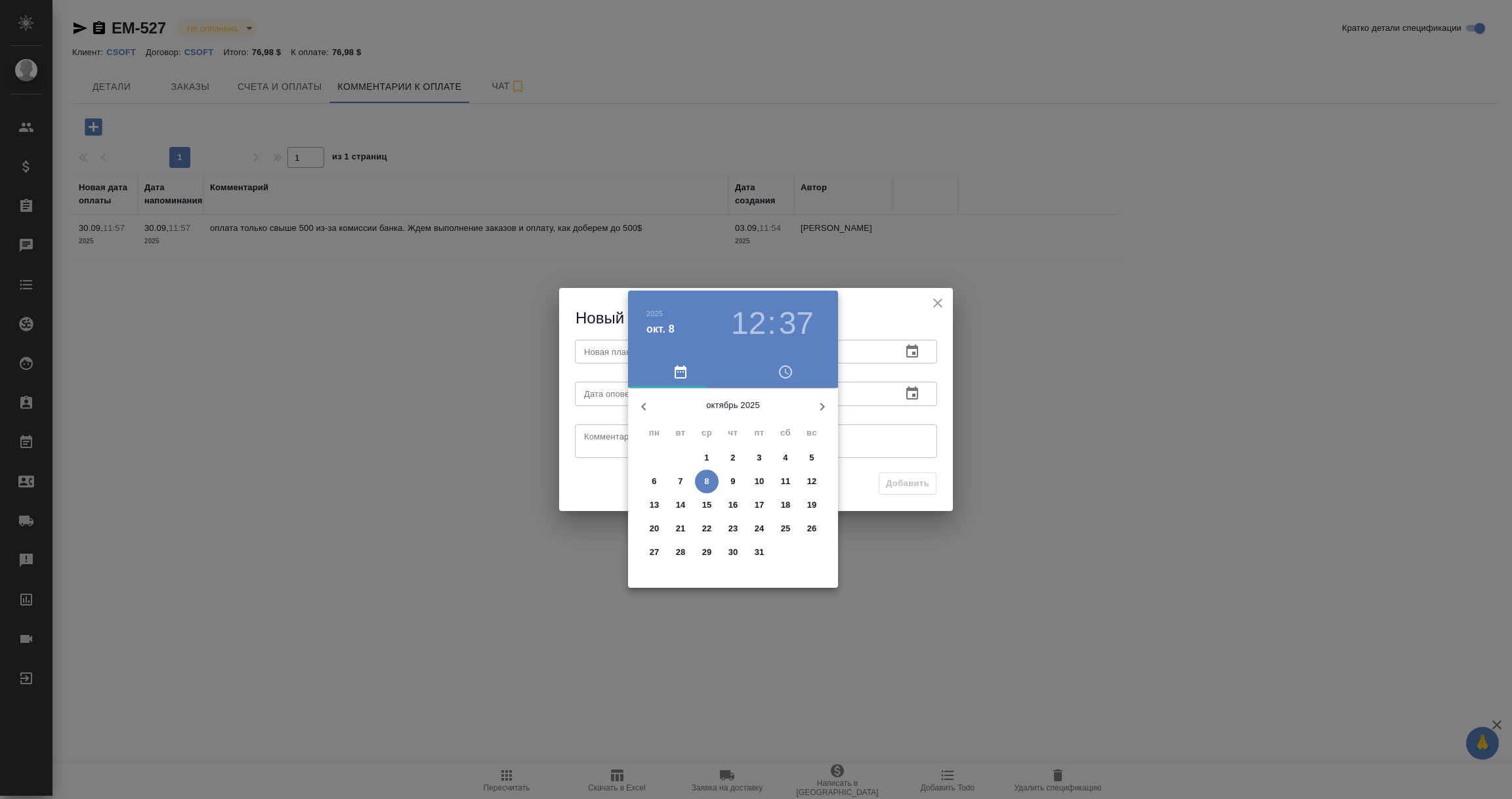
click at [823, 403] on icon "button" at bounding box center [823, 407] width 16 height 16
click at [762, 482] on span "7" at bounding box center [759, 481] width 23 height 13
type input "[DATE] 12:37"
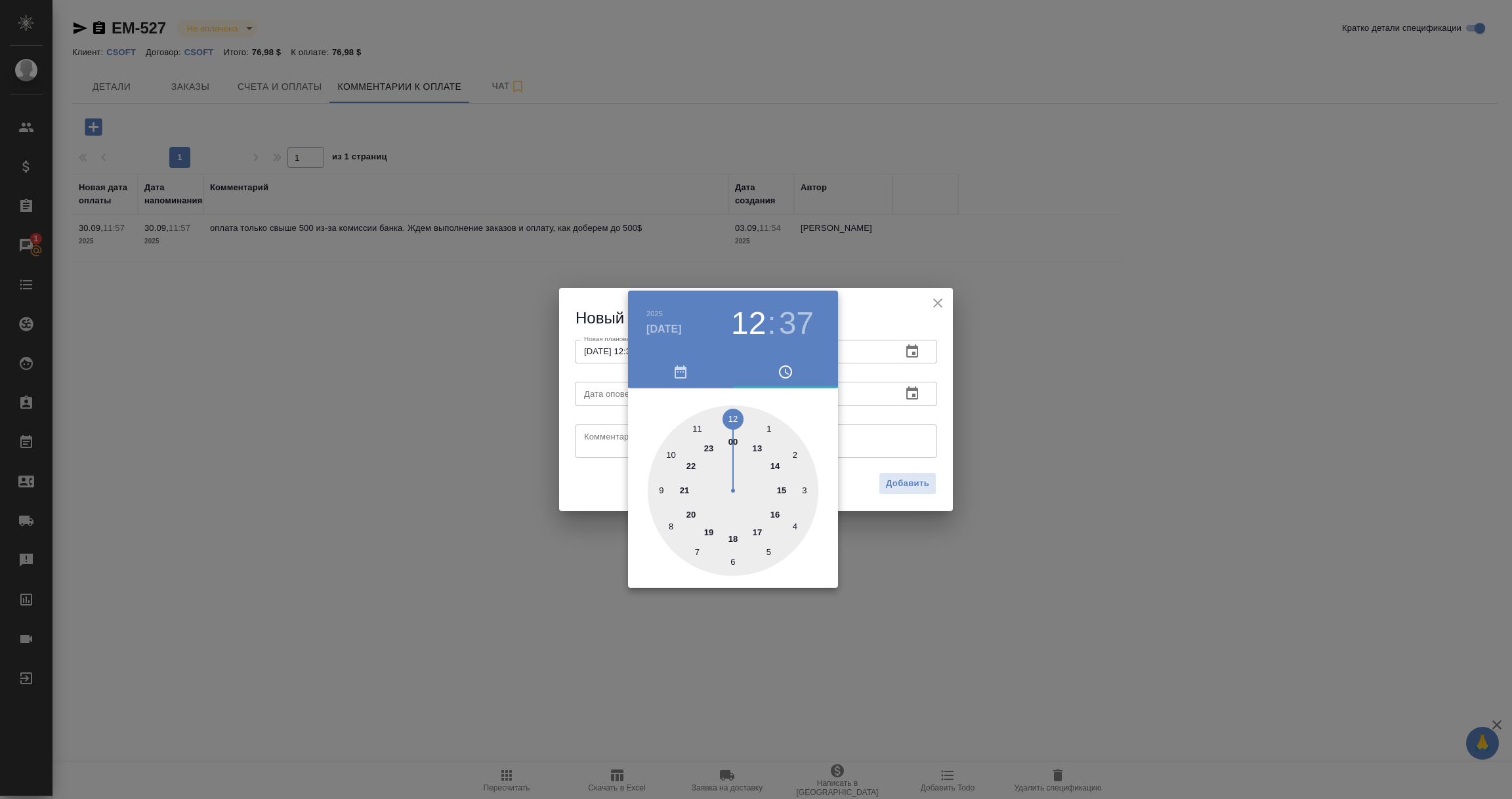
click at [867, 430] on div at bounding box center [756, 400] width 1512 height 799
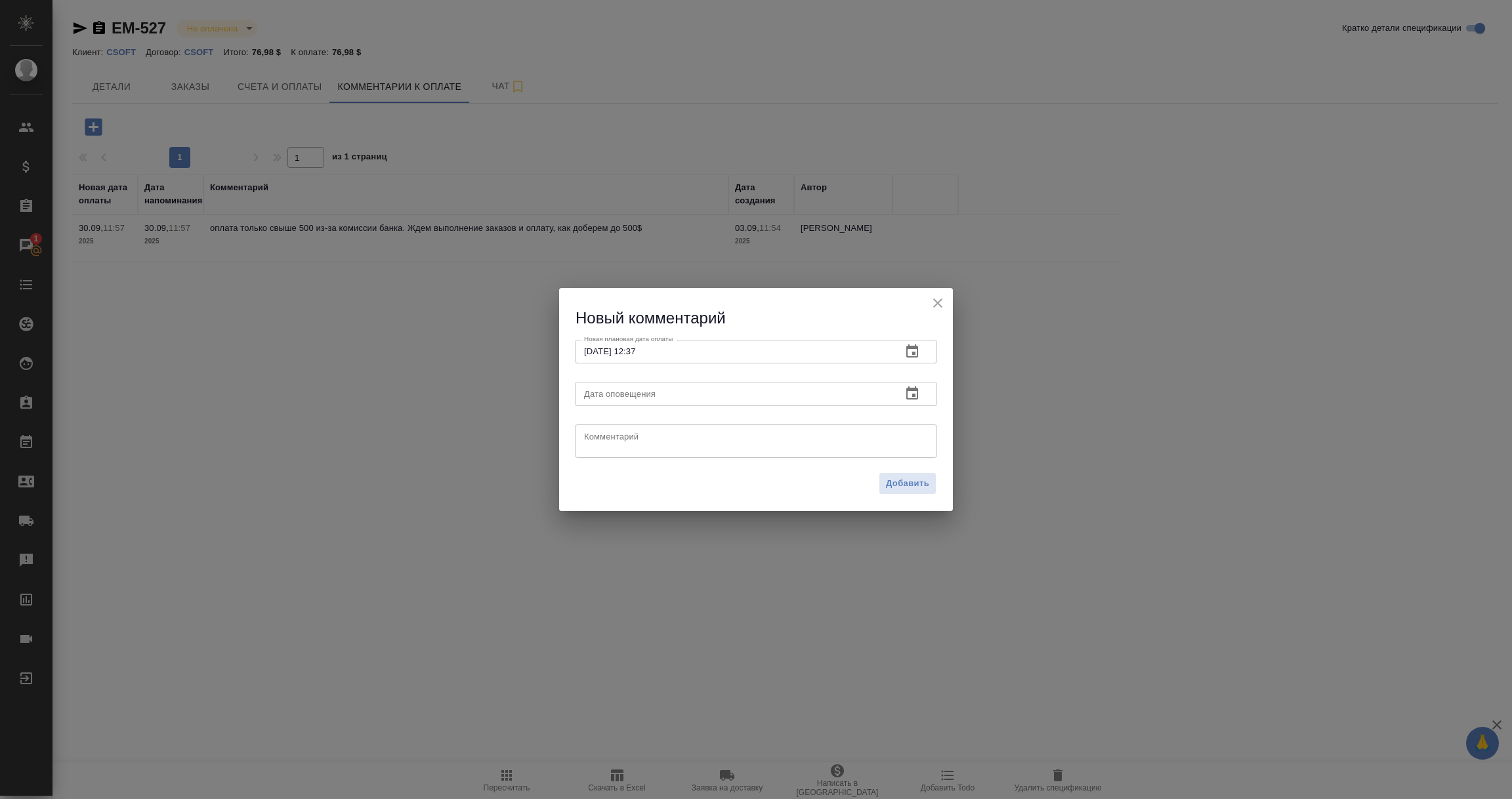
click at [912, 395] on icon "button" at bounding box center [912, 392] width 12 height 13
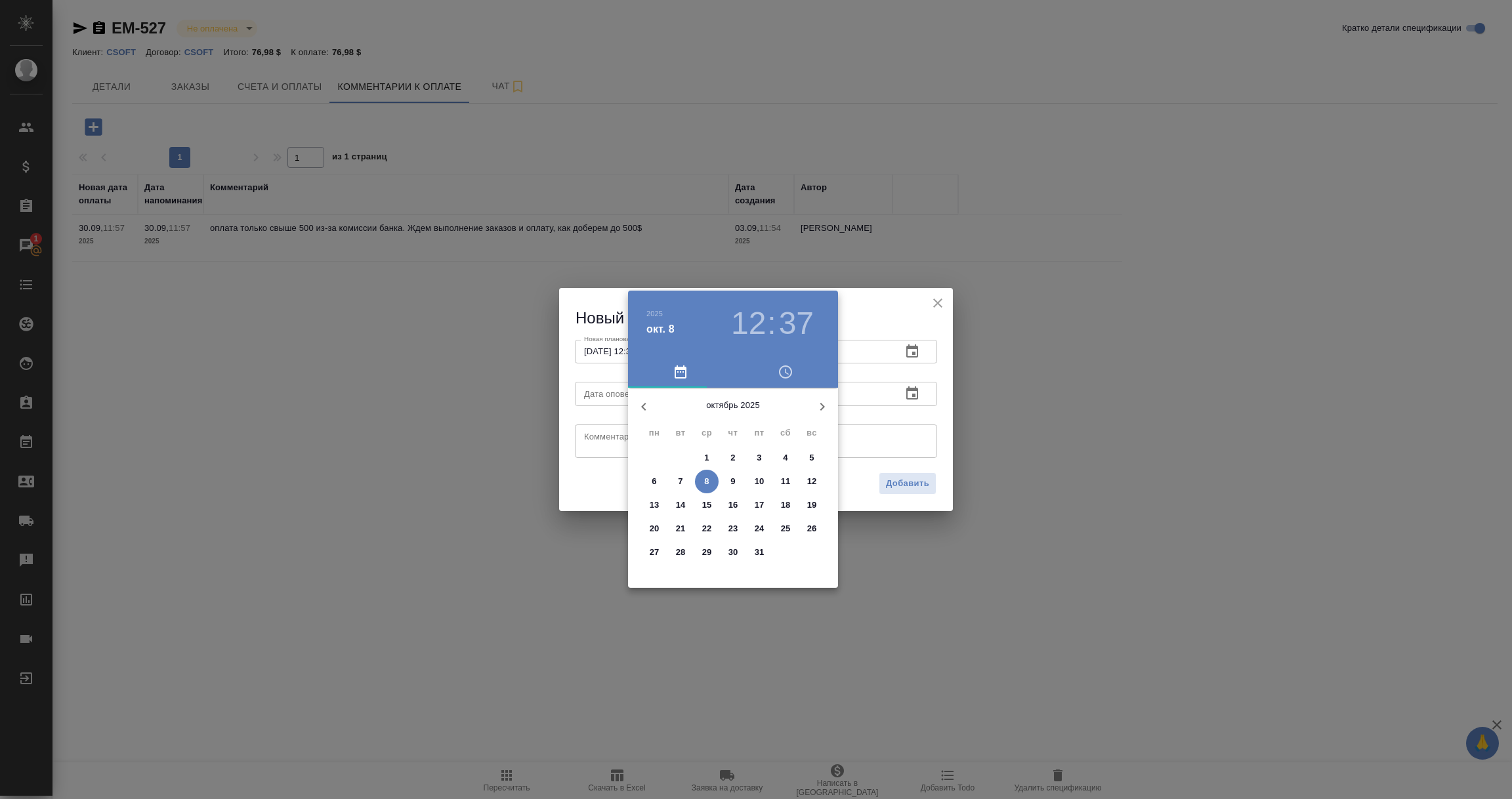
click at [706, 484] on p "8" at bounding box center [706, 481] width 4 height 13
type input "[DATE] 12:37"
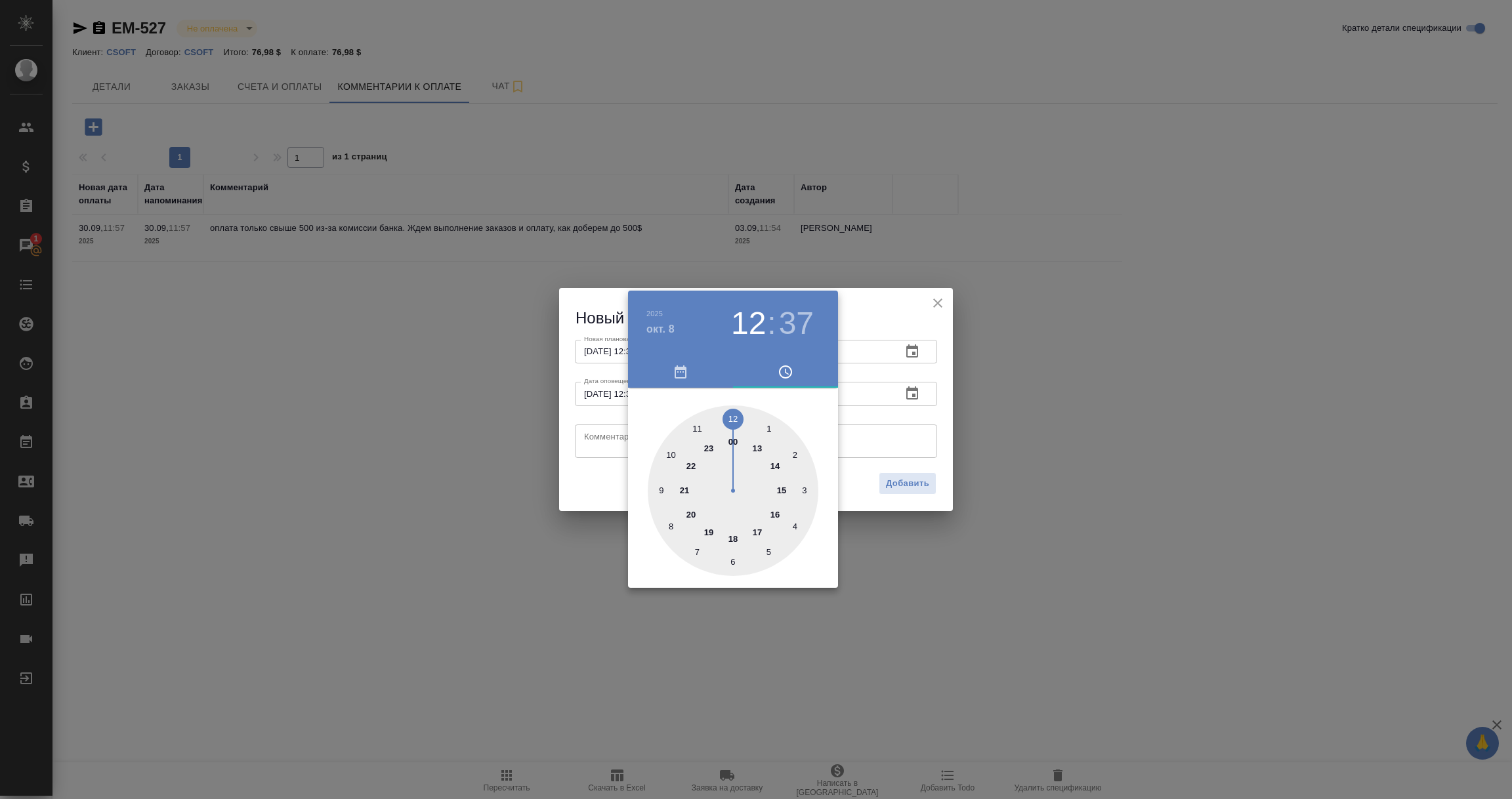
click at [612, 435] on div at bounding box center [756, 400] width 1512 height 799
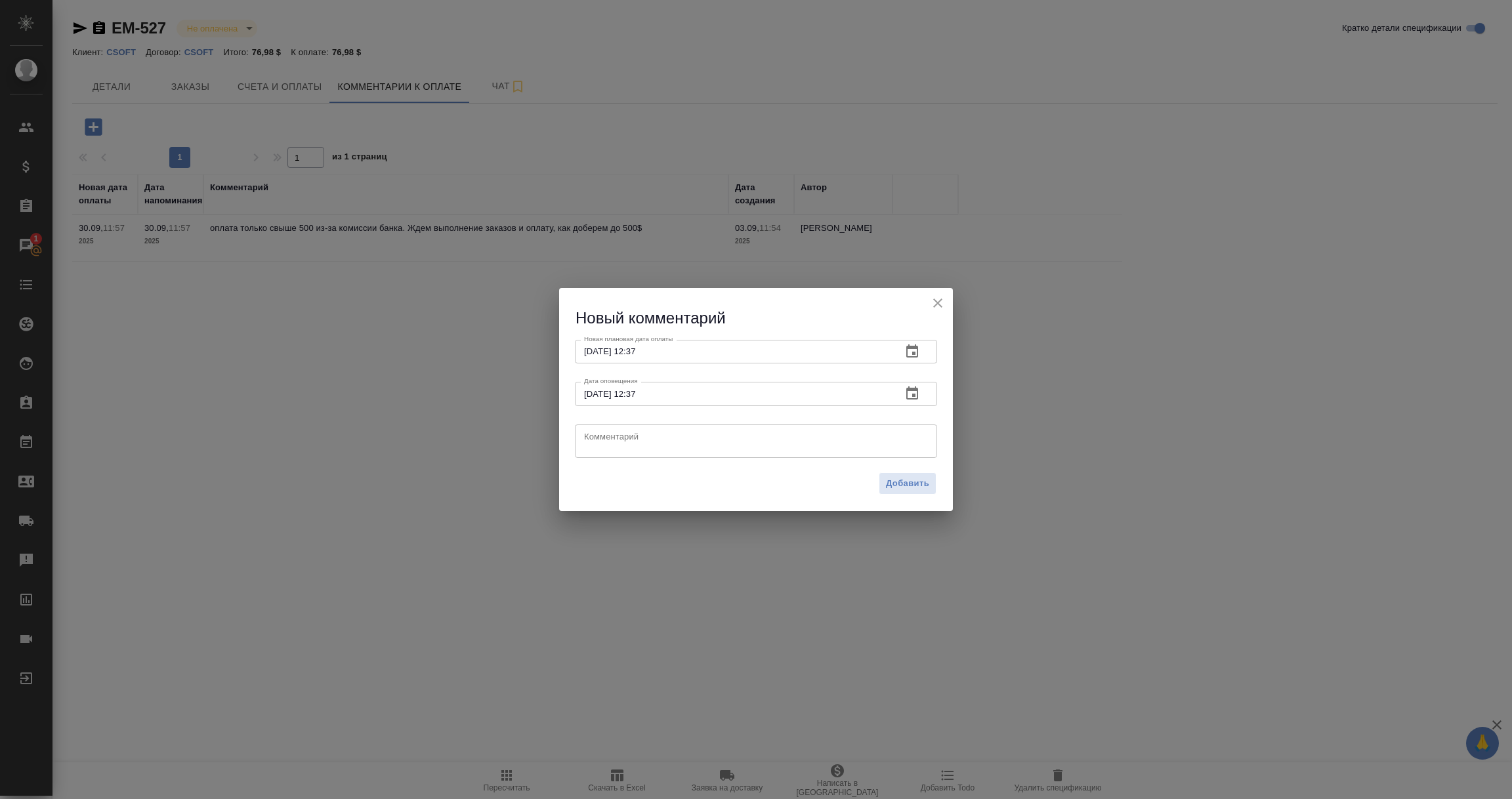
click at [611, 435] on textarea at bounding box center [756, 441] width 344 height 20
paste textarea "На портале клиента указана дата [DATE] как дата подтверждения последнего счета …"
type textarea "На портале клиента указана дата [DATE] как дата подтверждения последнего счета …"
click at [900, 477] on span "Добавить" at bounding box center [908, 484] width 43 height 15
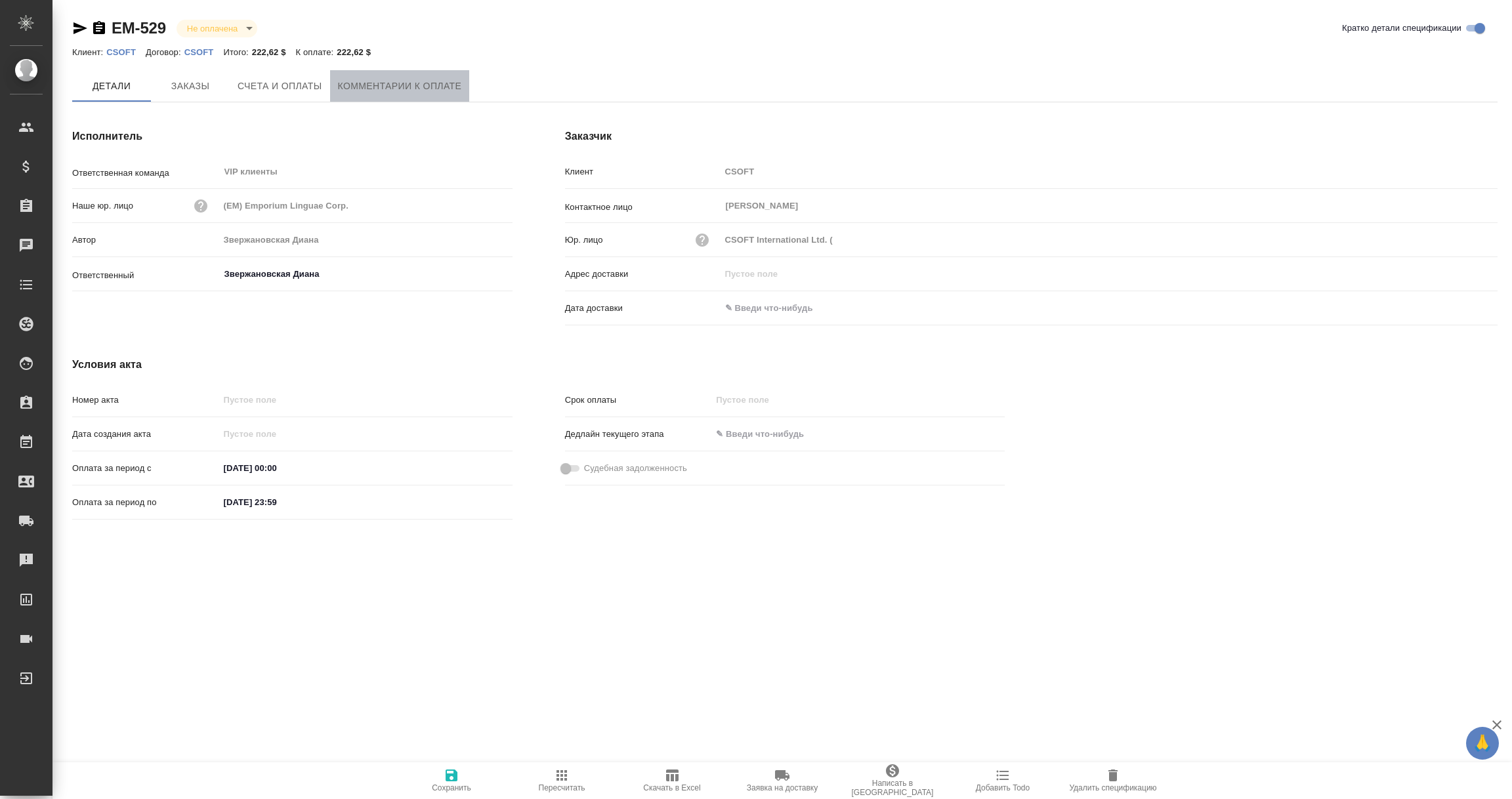
click at [392, 76] on button "Комментарии к оплате" at bounding box center [400, 85] width 140 height 31
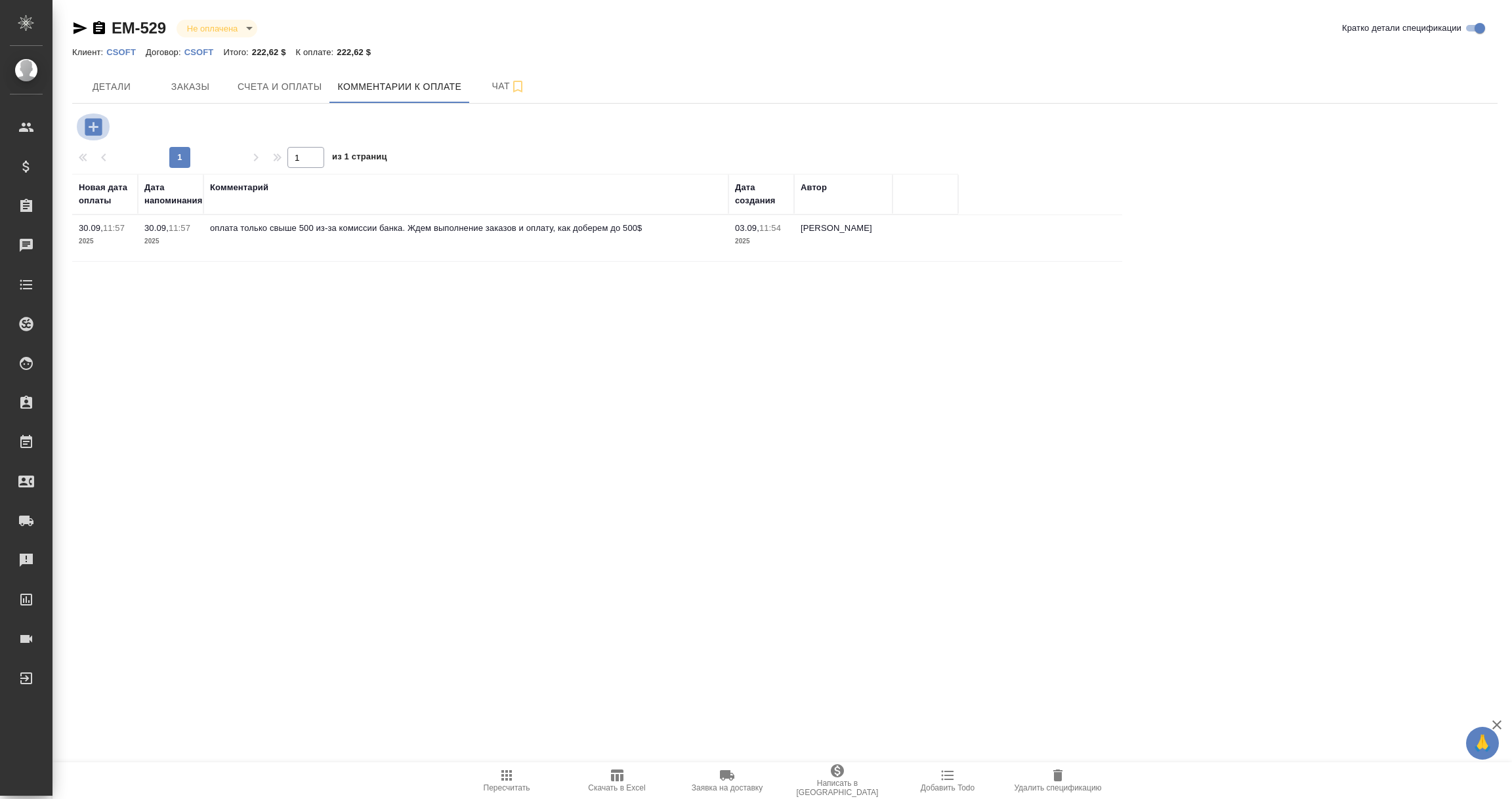
click at [87, 127] on icon "button" at bounding box center [92, 126] width 17 height 17
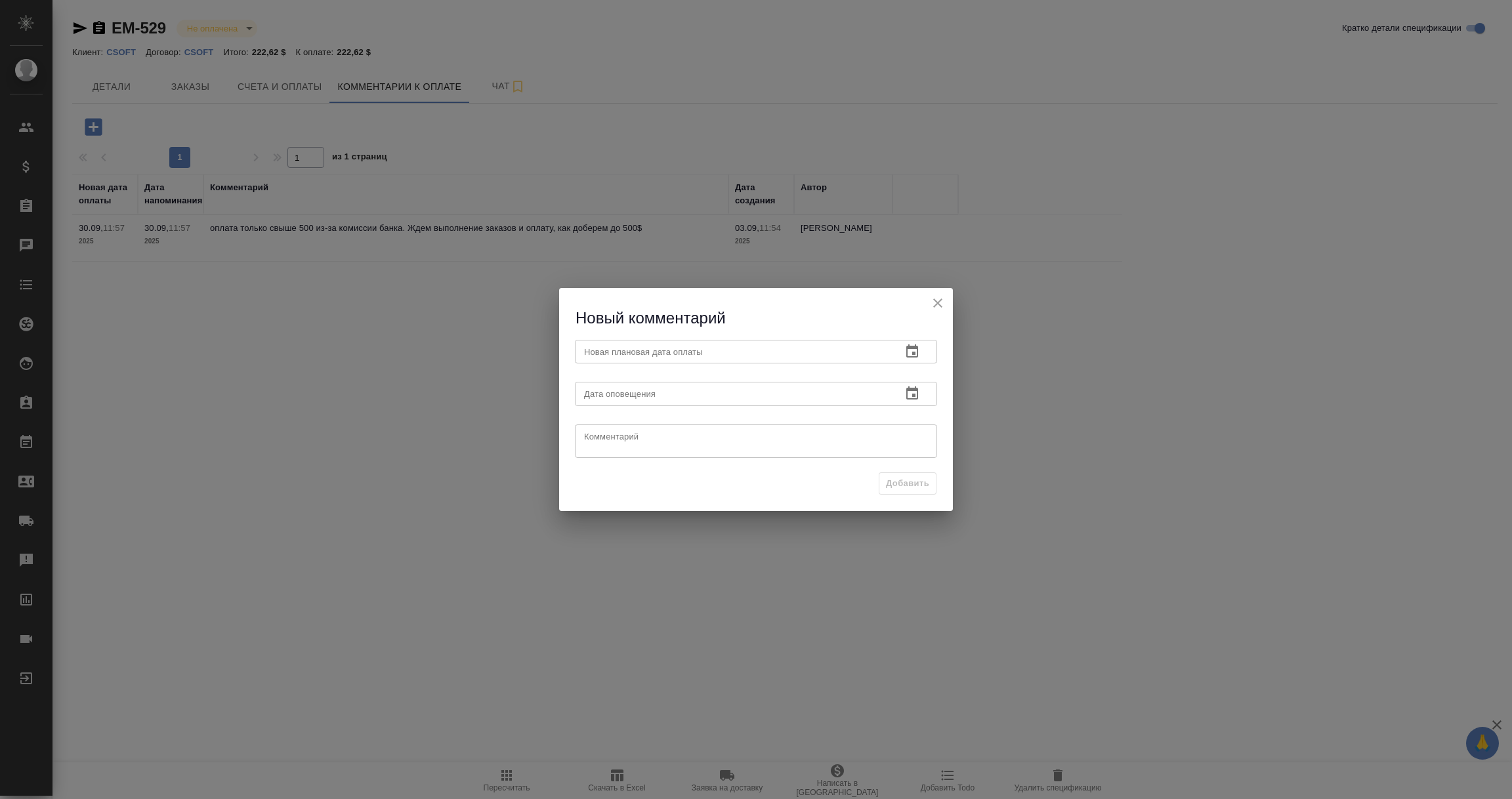
click at [909, 346] on icon "button" at bounding box center [912, 350] width 12 height 13
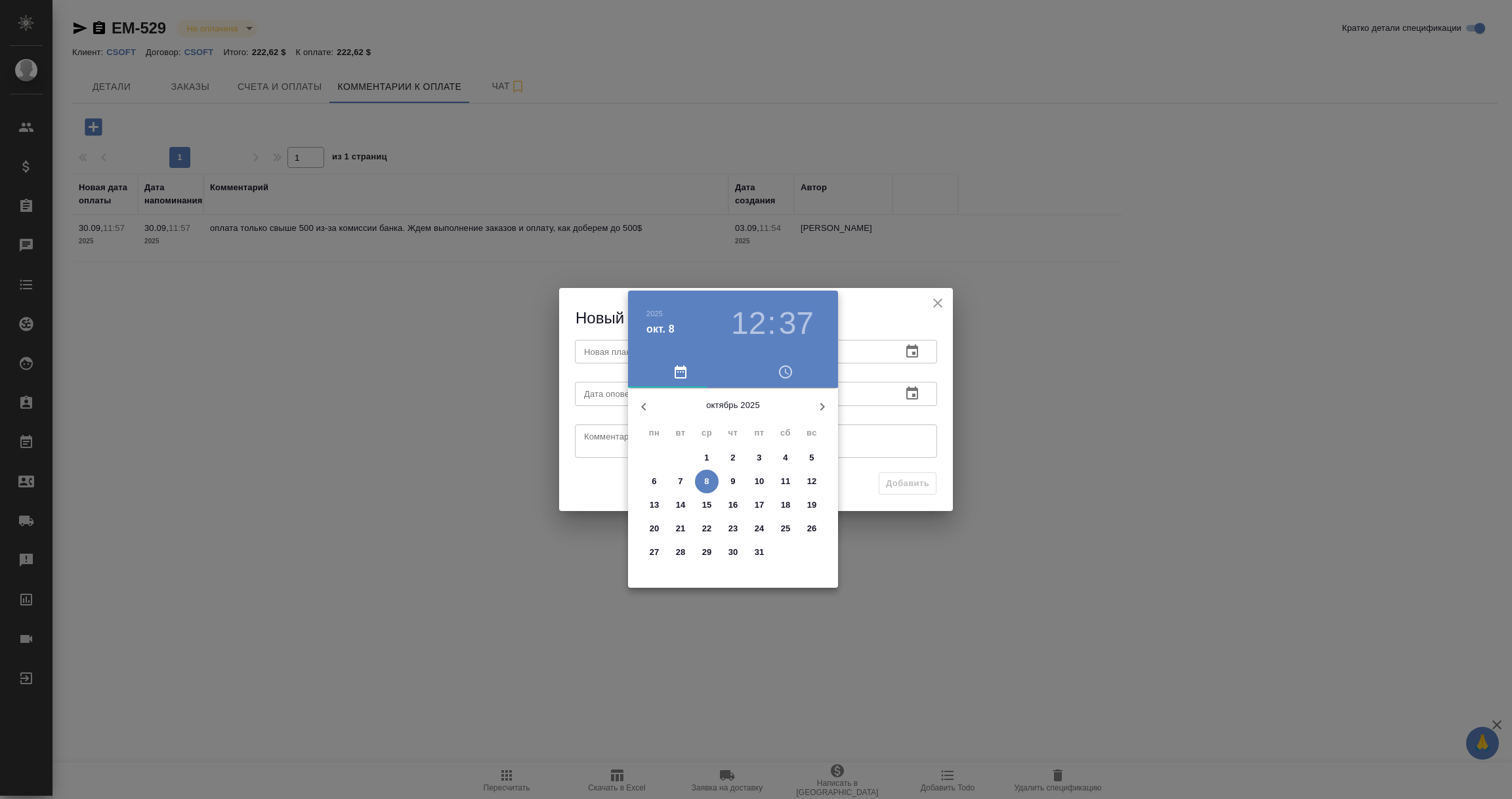
click at [821, 403] on icon "button" at bounding box center [822, 407] width 4 height 8
click at [759, 477] on p "7" at bounding box center [758, 481] width 4 height 13
type input "[DATE] 12:37"
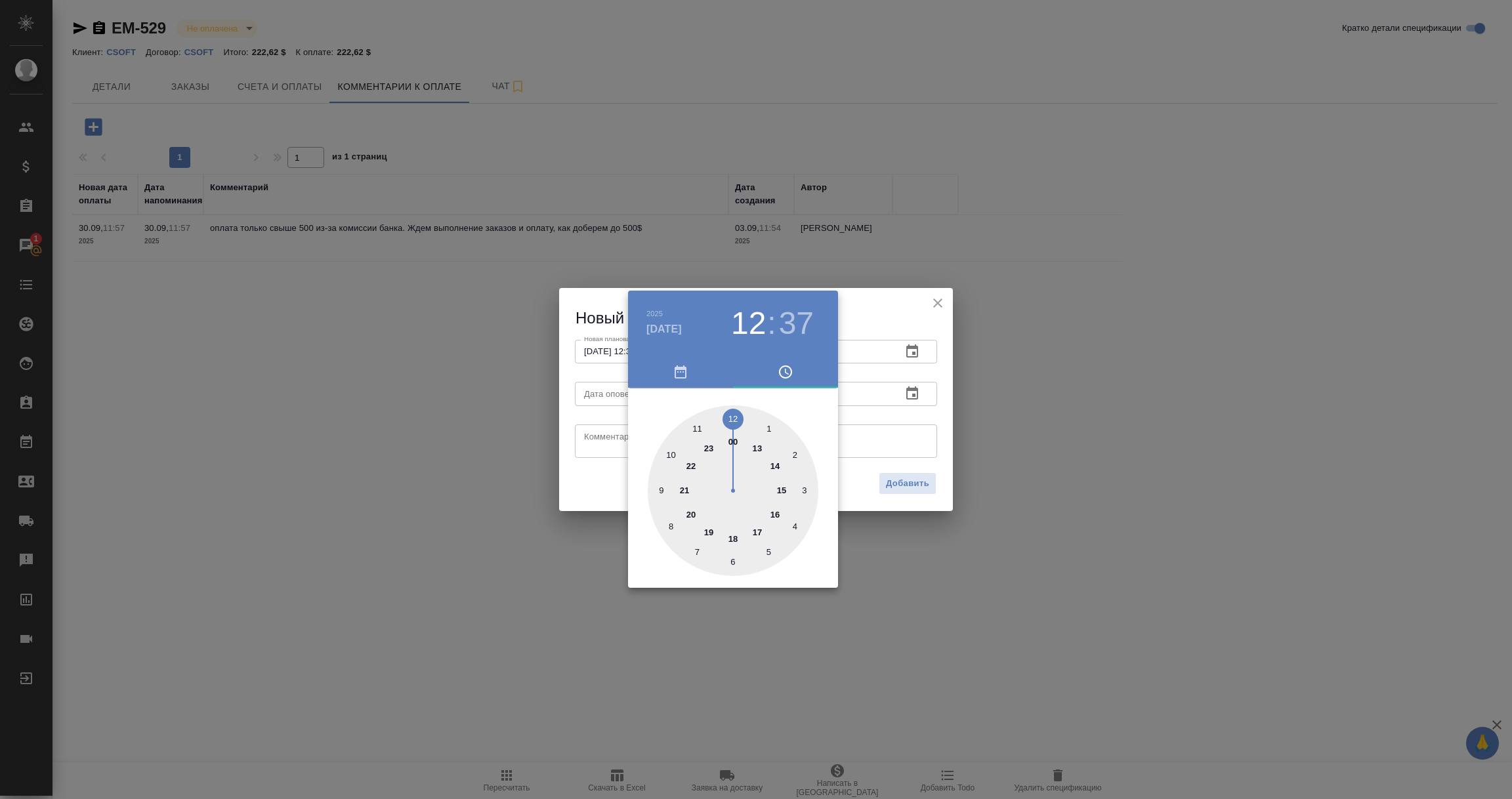
click at [908, 423] on div at bounding box center [756, 400] width 1512 height 799
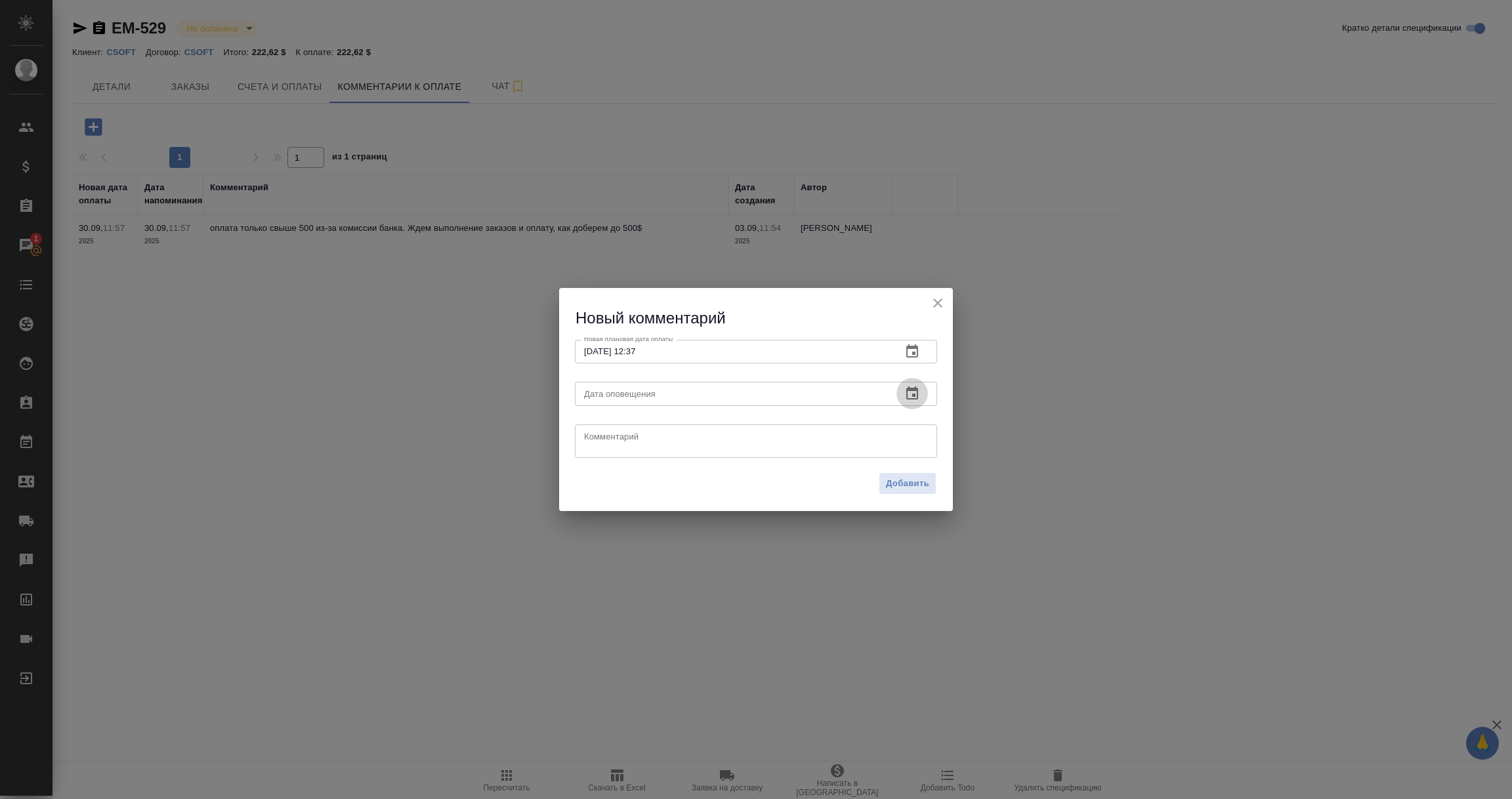
click at [912, 392] on icon "button" at bounding box center [912, 394] width 16 height 16
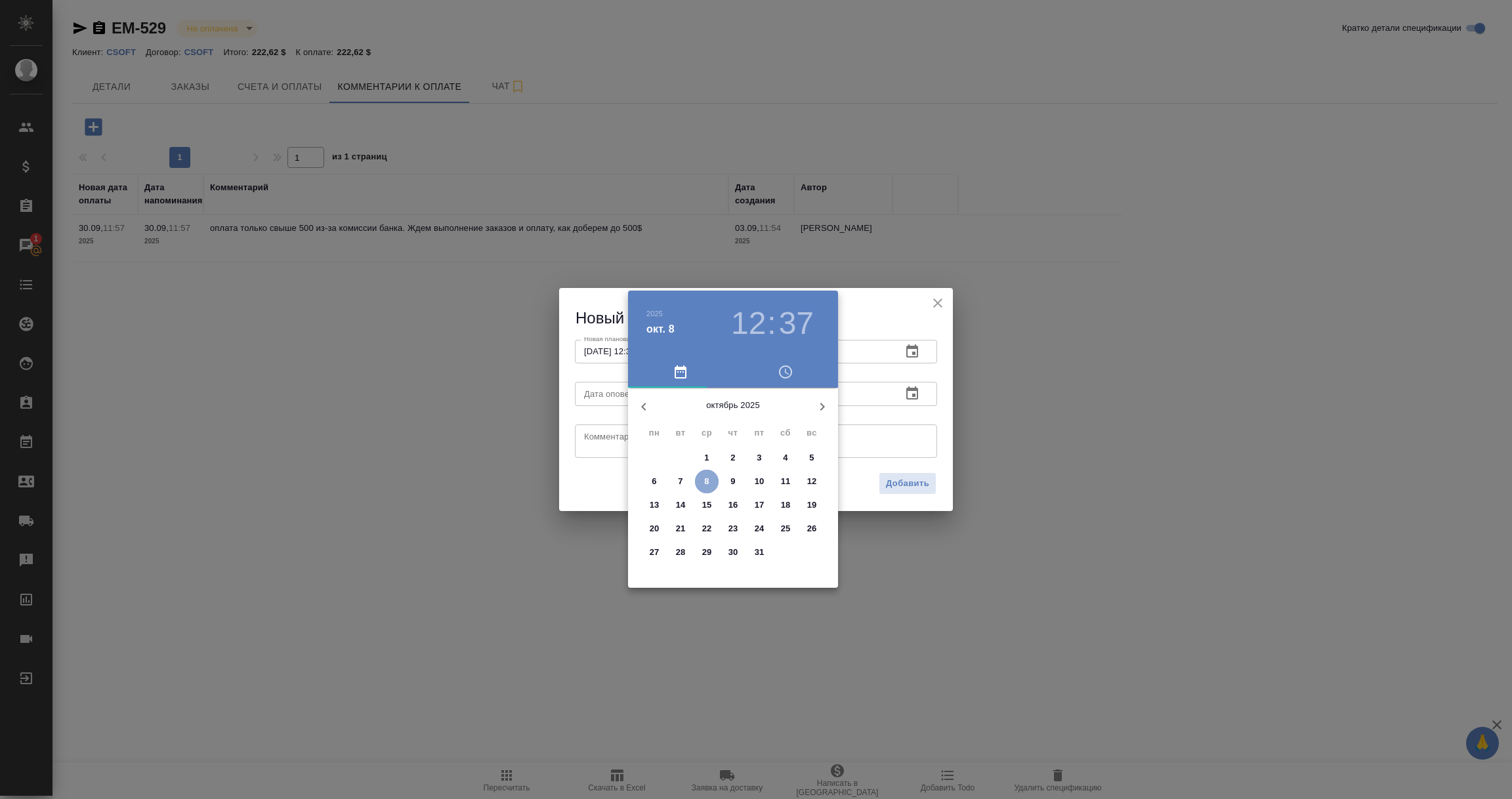
click at [703, 475] on span "8" at bounding box center [707, 481] width 23 height 13
type input "[DATE] 12:37"
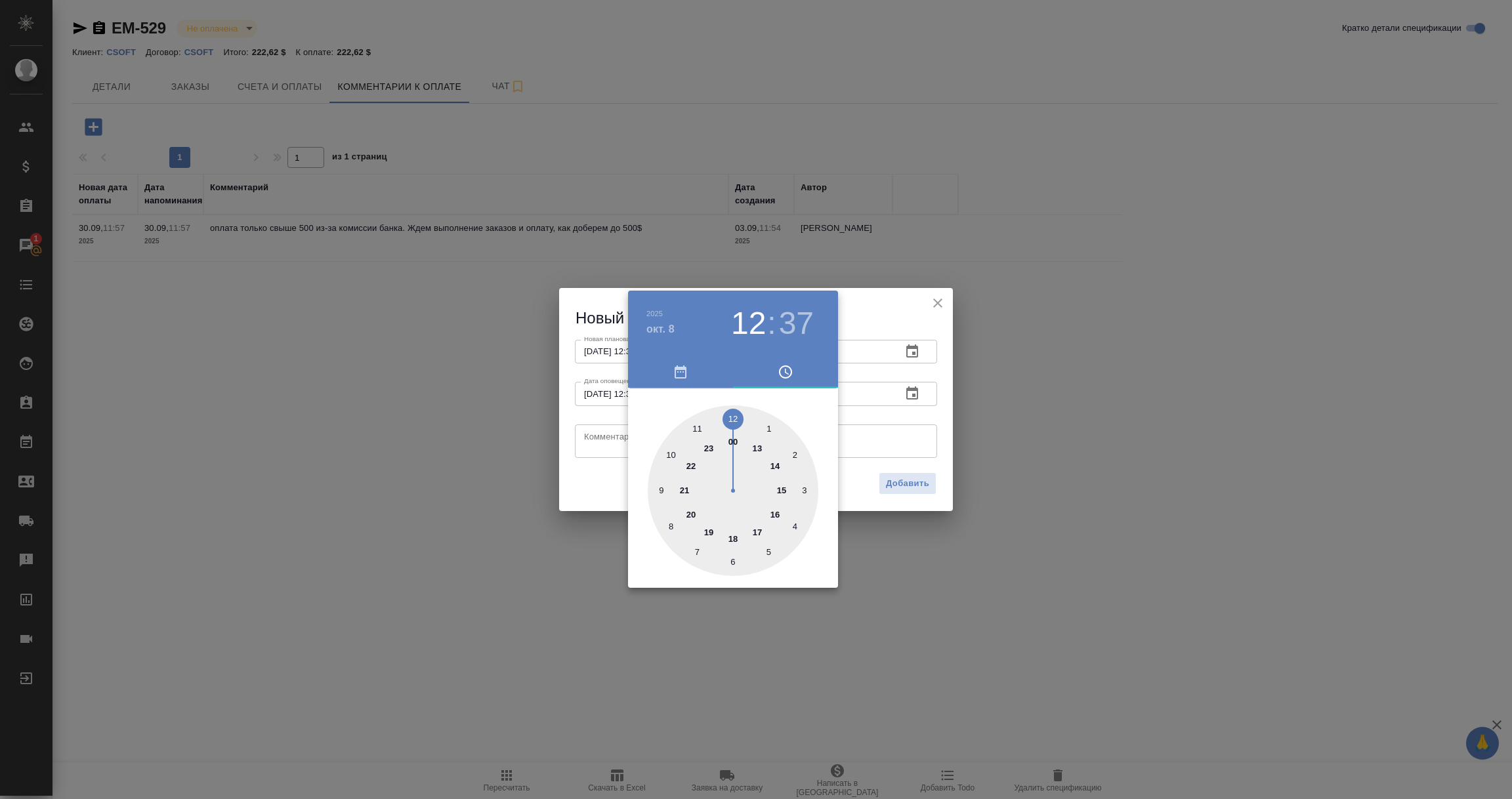
click at [598, 436] on div at bounding box center [756, 400] width 1512 height 799
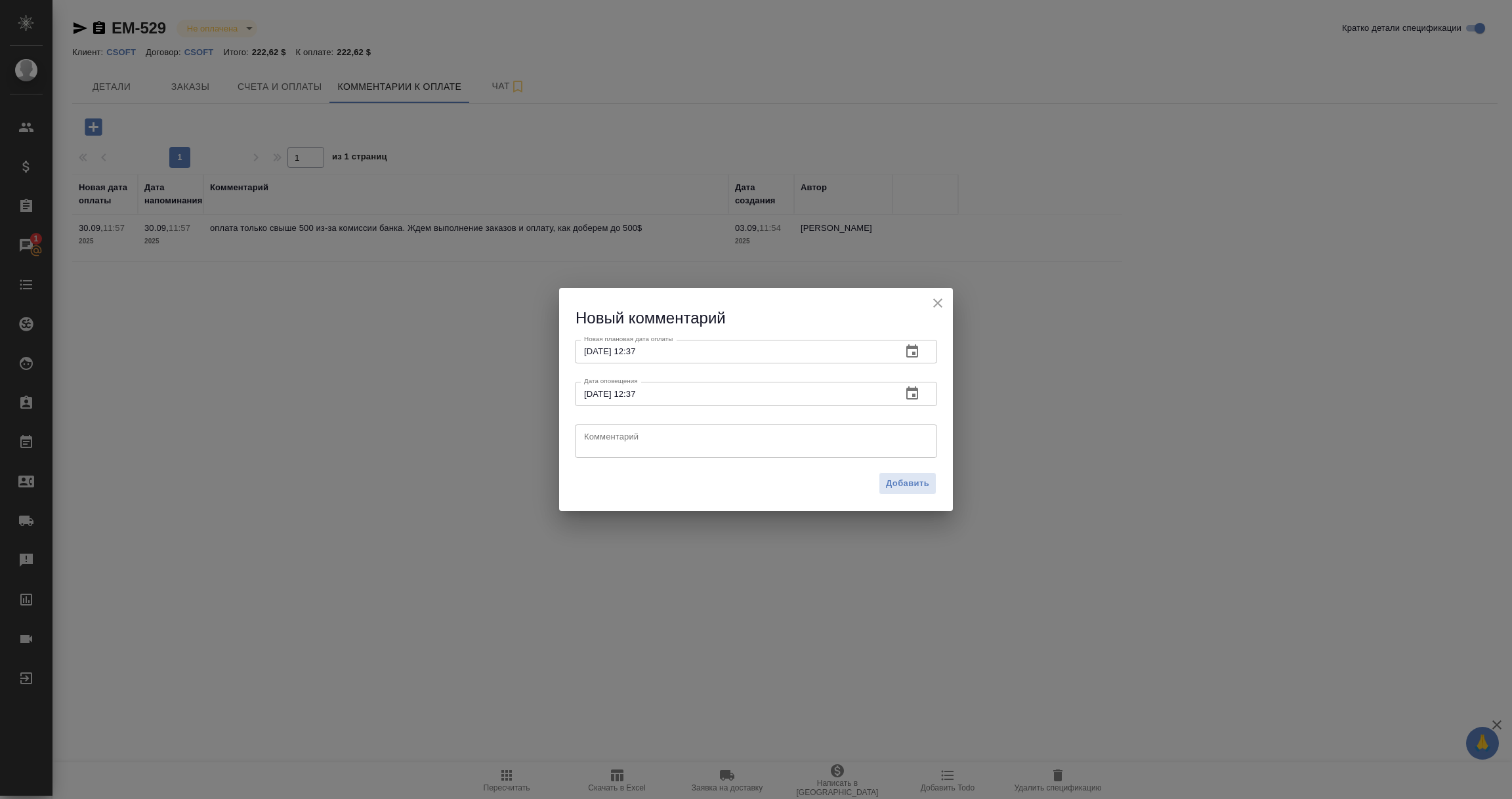
click at [598, 436] on textarea at bounding box center [756, 441] width 344 height 20
paste textarea "На портале клиента указана дата [DATE] как дата подтверждения последнего счета …"
type textarea "На портале клиента указана дата [DATE] как дата подтверждения последнего счета …"
click at [922, 496] on div "Добавить" at bounding box center [756, 488] width 393 height 46
click at [922, 481] on span "Добавить" at bounding box center [908, 484] width 43 height 15
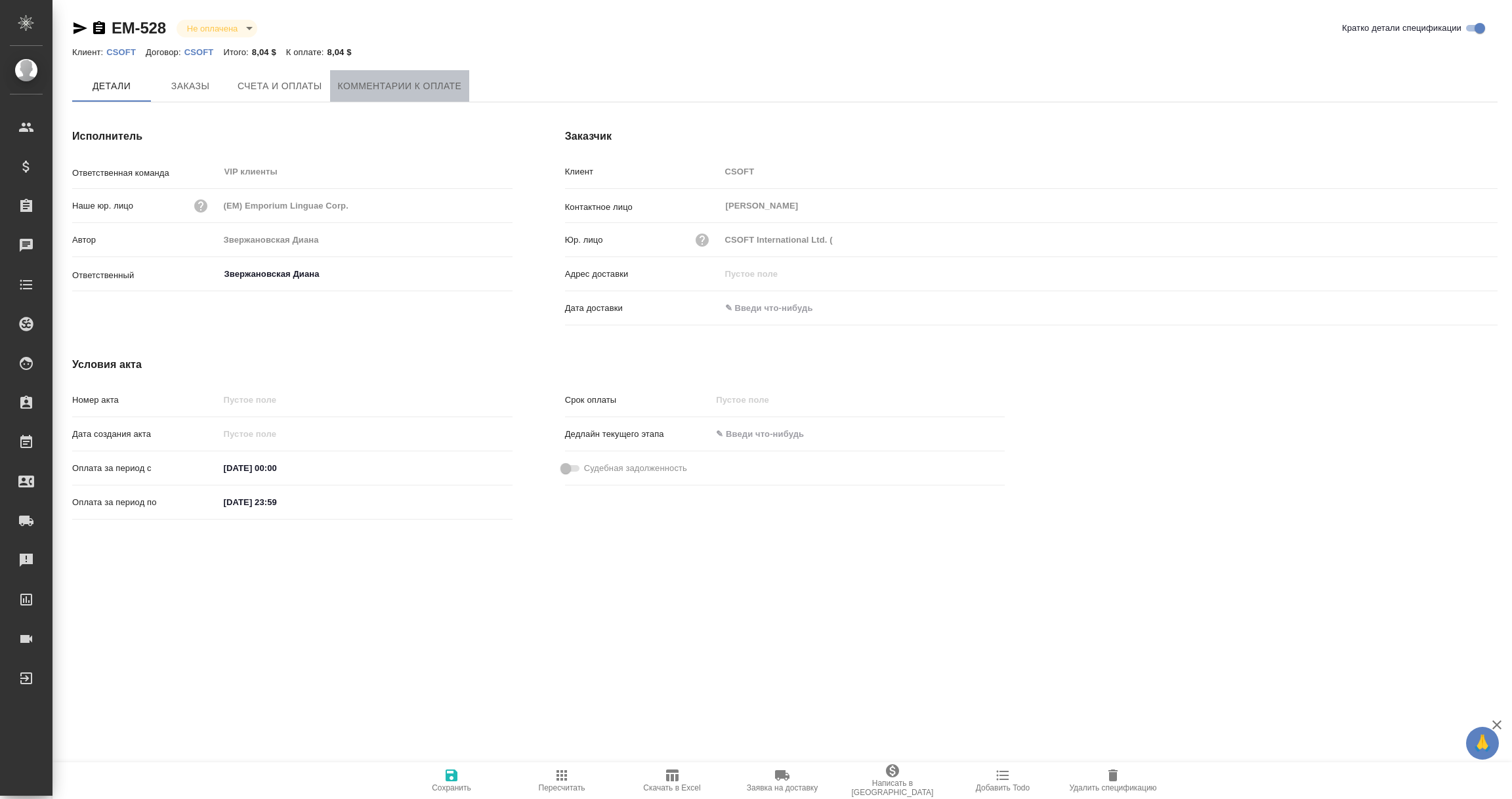
click at [397, 86] on span "Комментарии к оплате" at bounding box center [400, 86] width 124 height 16
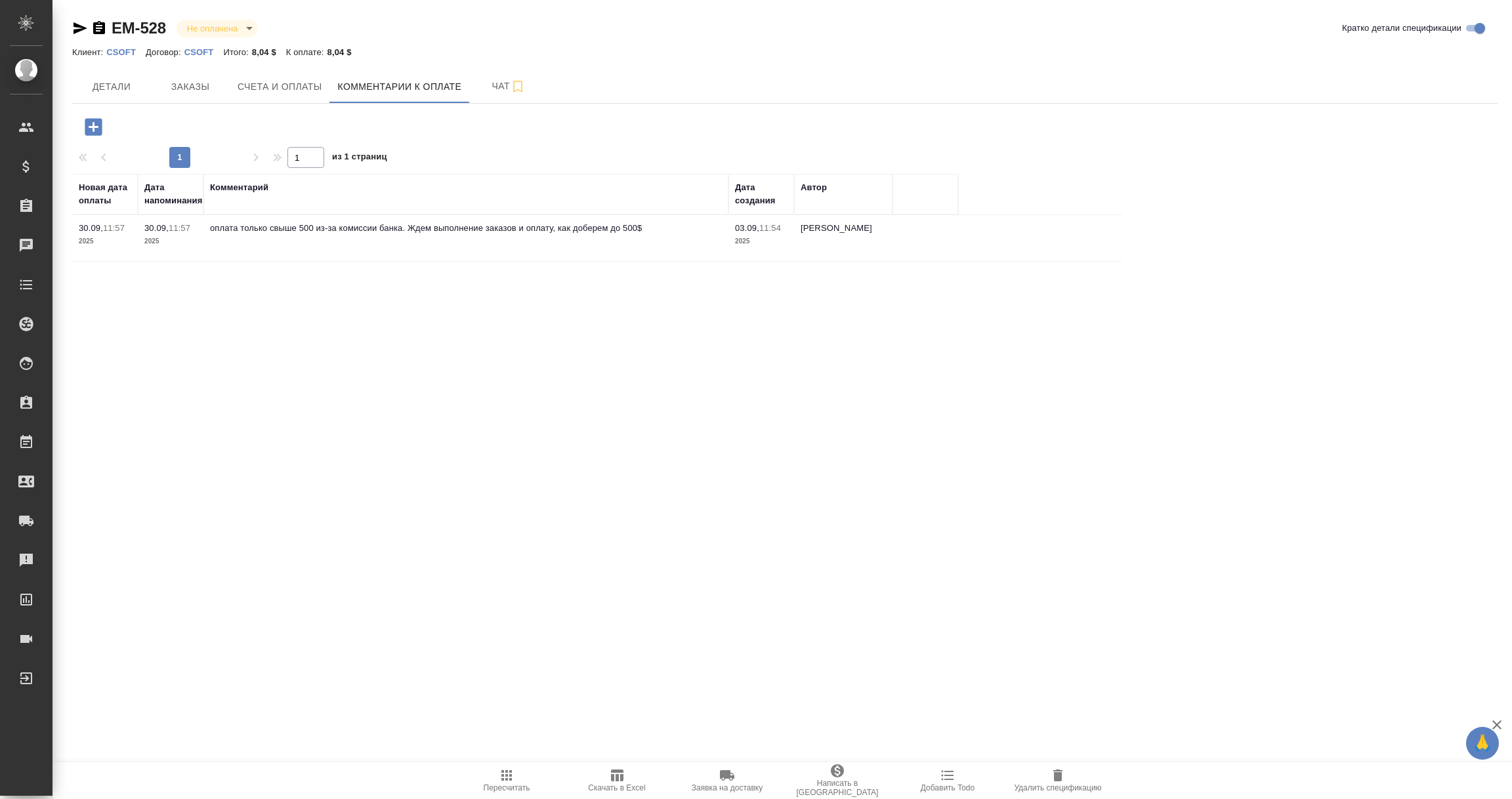
click at [90, 126] on icon "button" at bounding box center [94, 127] width 23 height 23
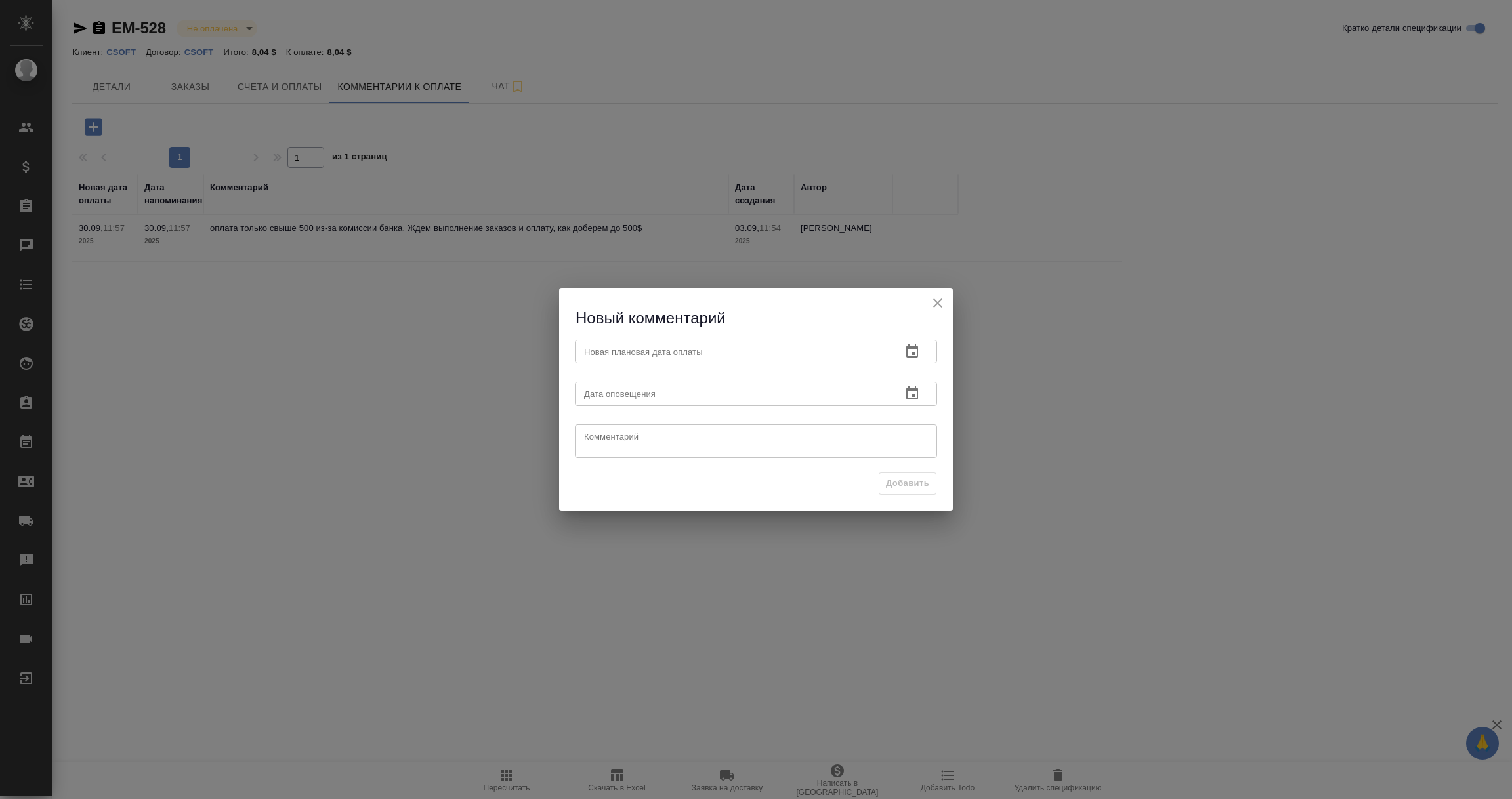
click at [914, 345] on icon "button" at bounding box center [912, 352] width 16 height 16
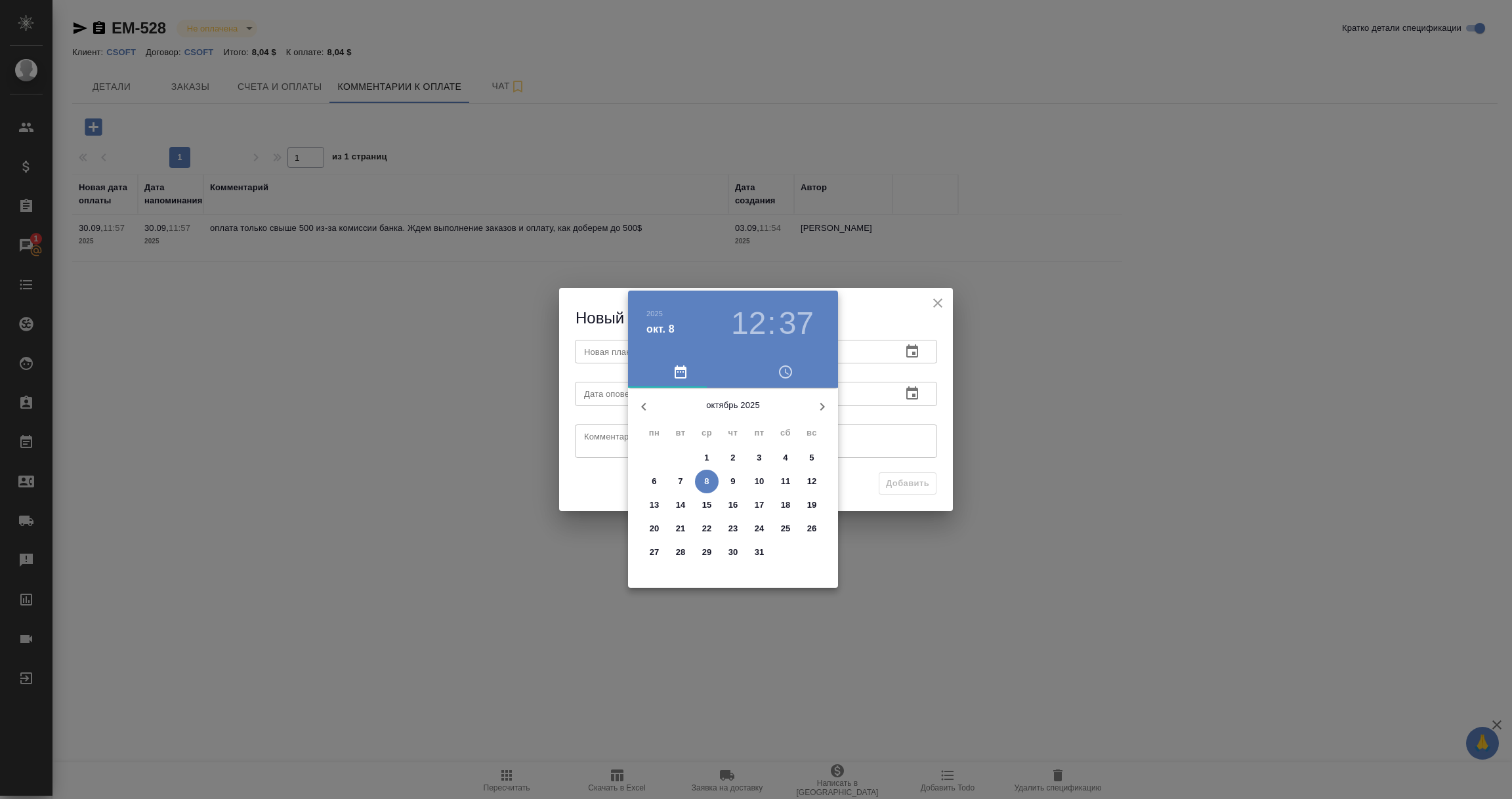
click at [829, 408] on icon "button" at bounding box center [823, 407] width 16 height 16
click at [757, 481] on p "7" at bounding box center [758, 481] width 4 height 13
type input "[DATE] 12:37"
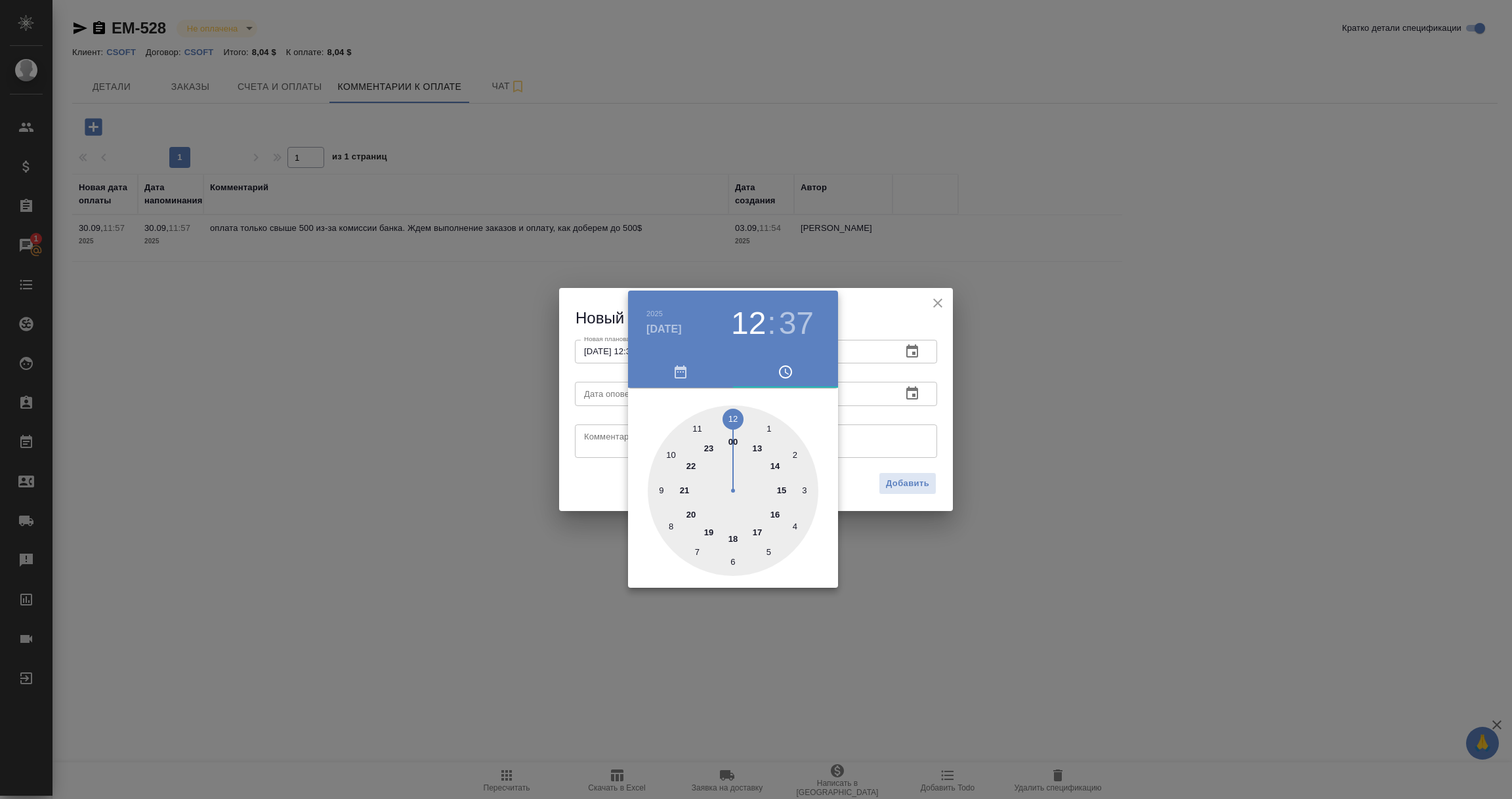
drag, startPoint x: 865, startPoint y: 413, endPoint x: 877, endPoint y: 410, distance: 12.4
click at [865, 413] on div at bounding box center [756, 400] width 1512 height 799
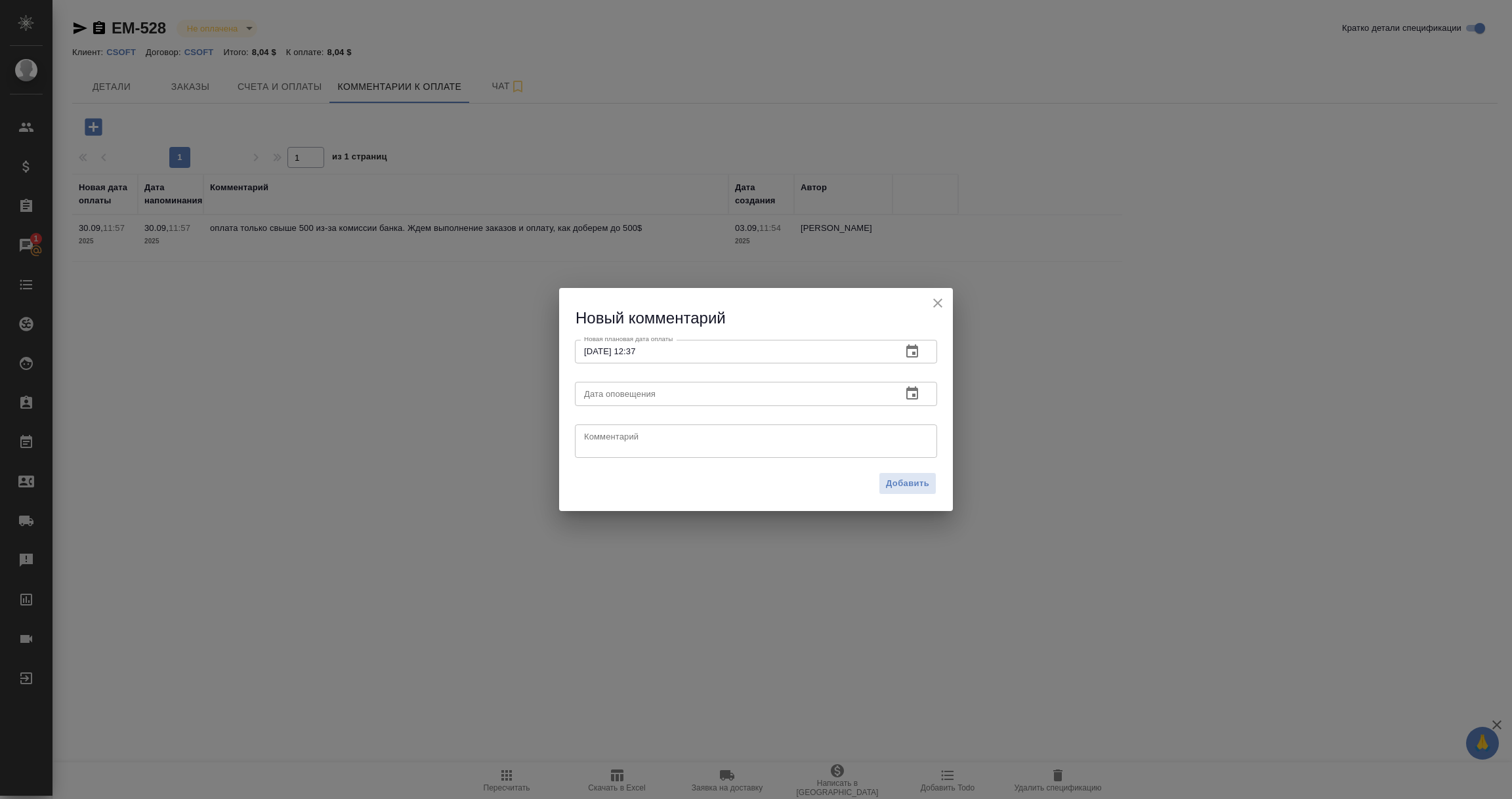
click at [914, 389] on icon "button" at bounding box center [912, 392] width 12 height 13
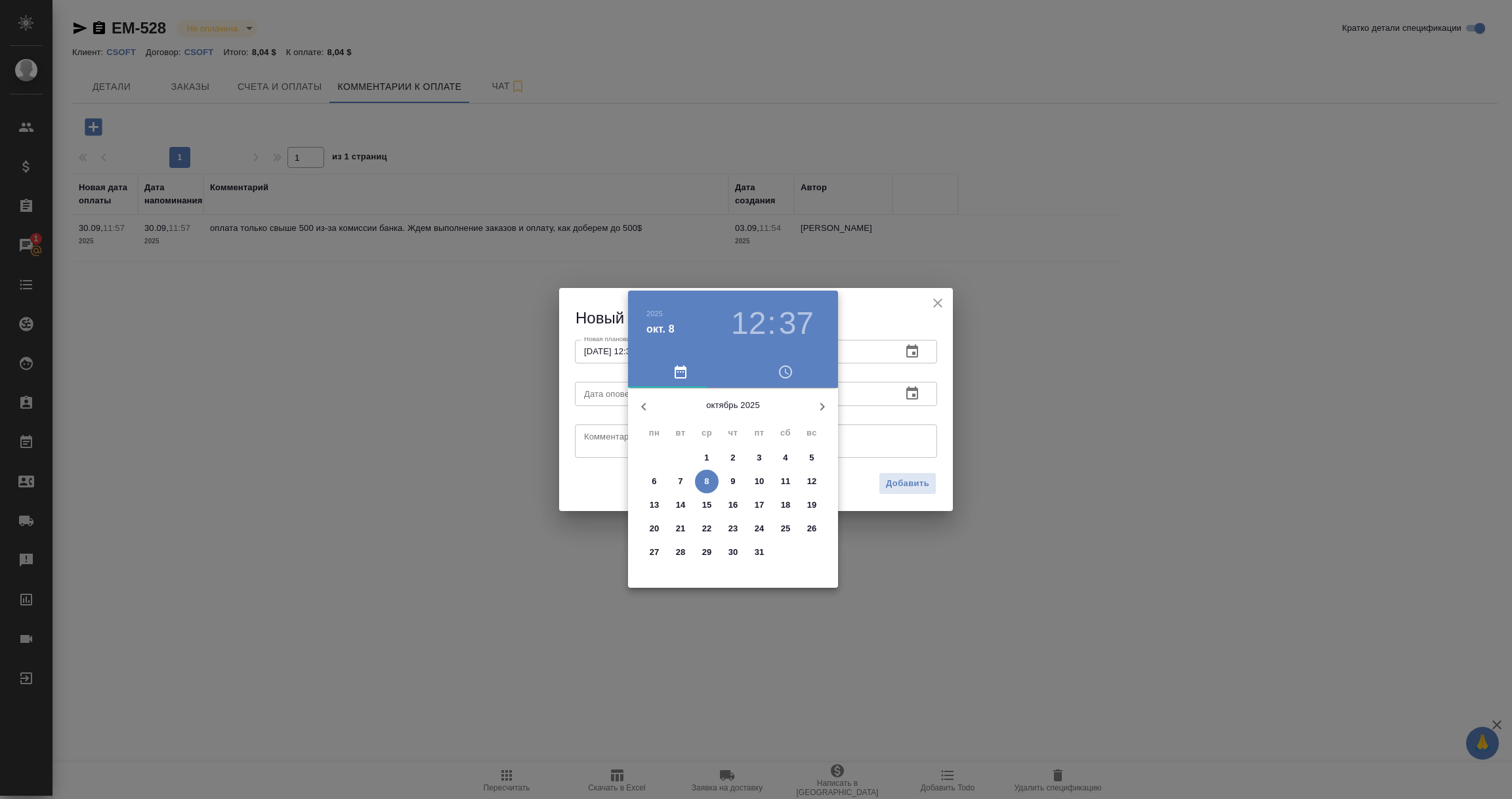
click at [711, 481] on span "8" at bounding box center [707, 481] width 23 height 13
type input "[DATE] 12:37"
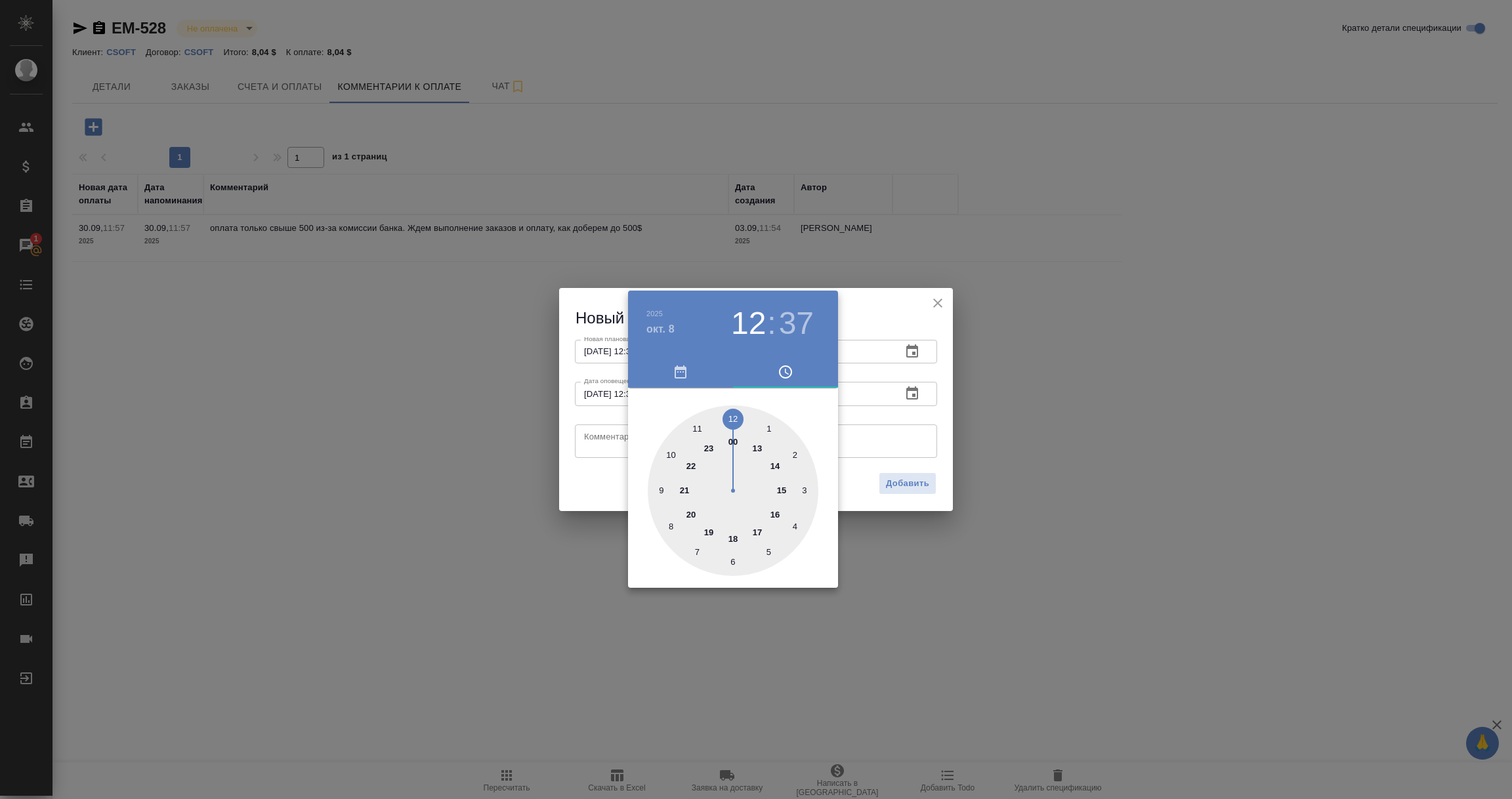
click at [608, 438] on div at bounding box center [756, 400] width 1512 height 799
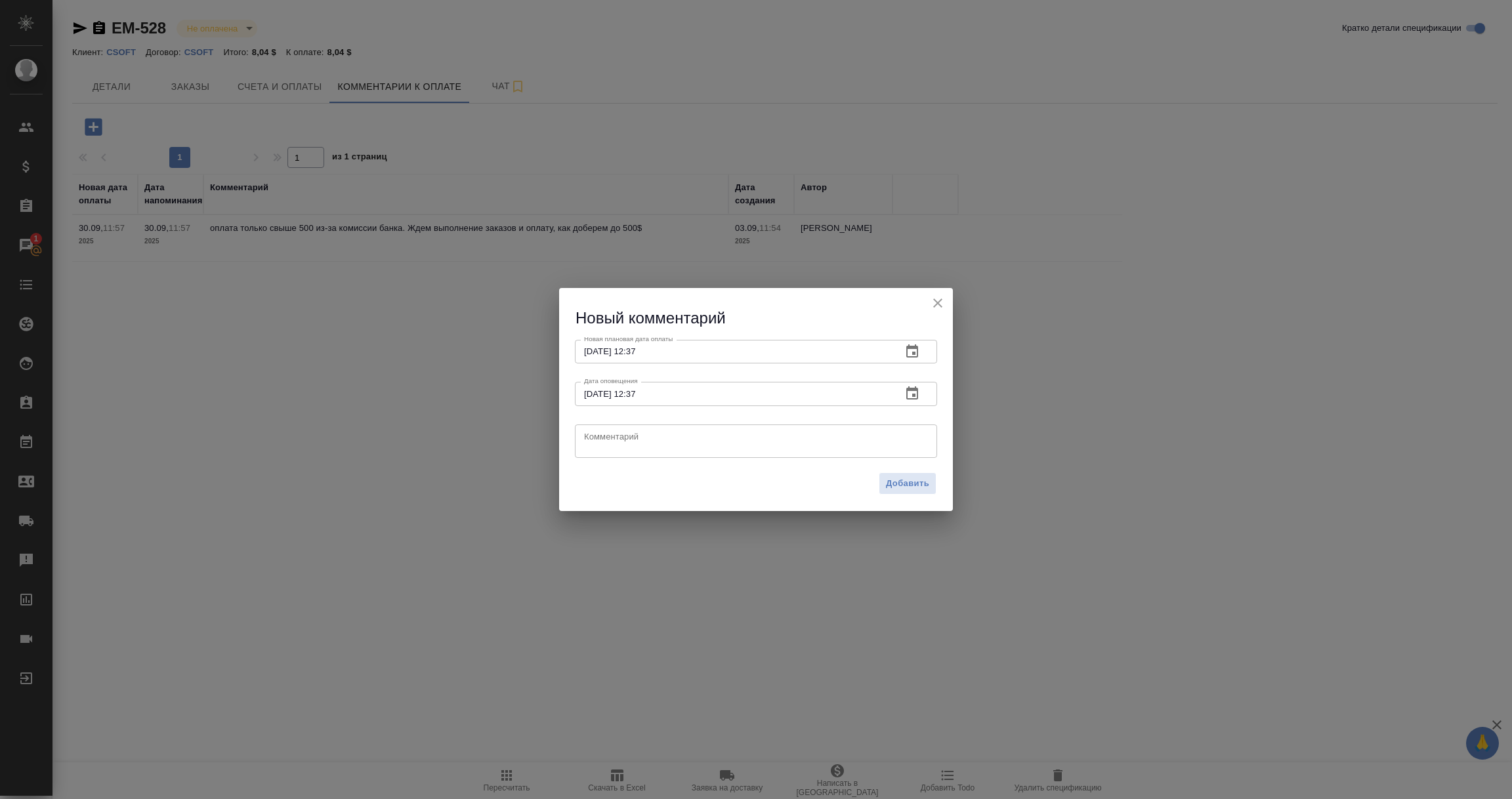
click at [608, 438] on textarea at bounding box center [756, 441] width 344 height 20
paste textarea "На портале клиента указана дата [DATE] как дата подтверждения последнего счета …"
type textarea "На портале клиента указана дата [DATE] как дата подтверждения последнего счета …"
click at [925, 485] on span "Добавить" at bounding box center [908, 484] width 43 height 15
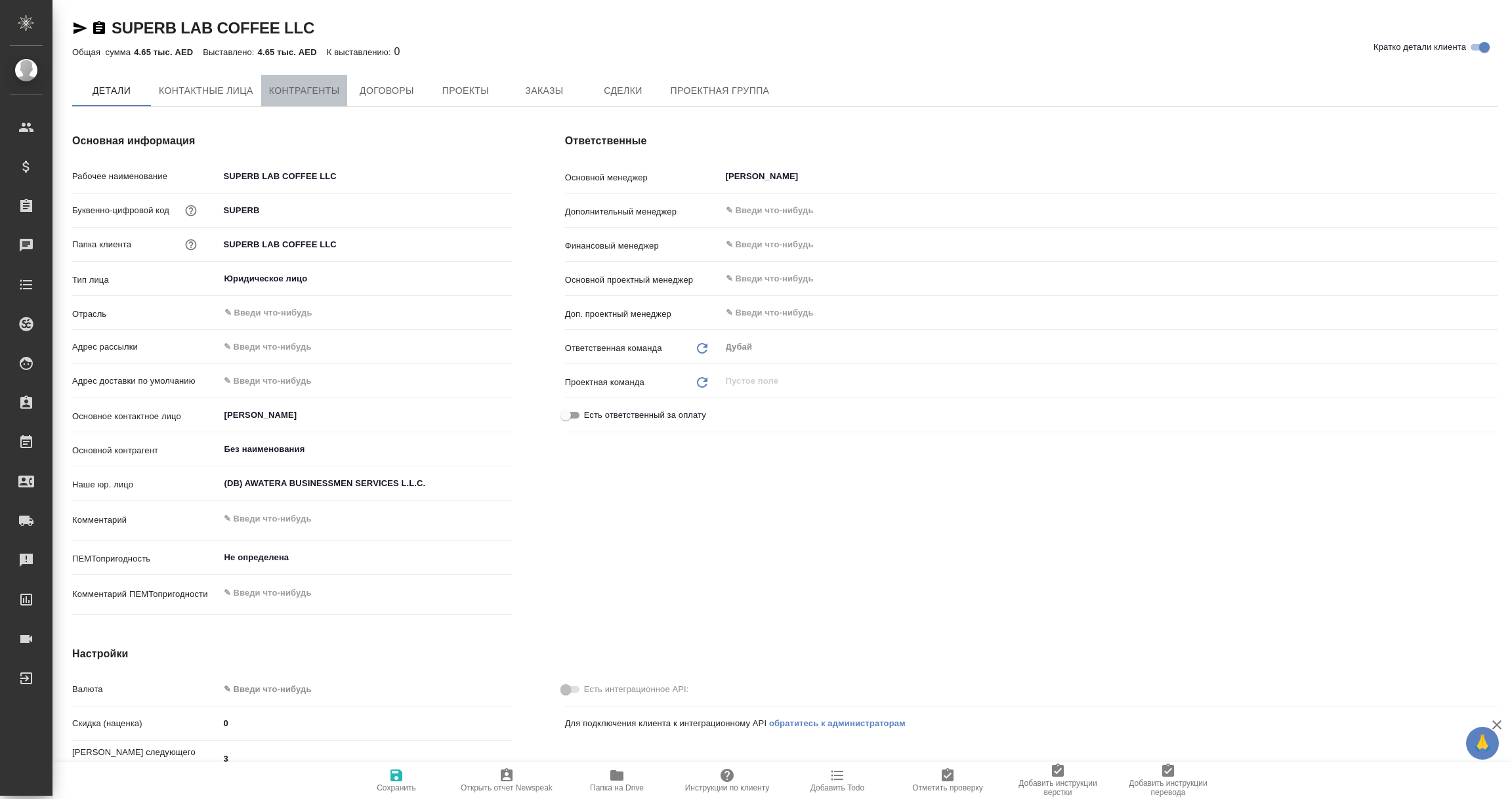
click at [300, 87] on span "Контрагенты" at bounding box center [304, 90] width 71 height 16
